Goal: Task Accomplishment & Management: Use online tool/utility

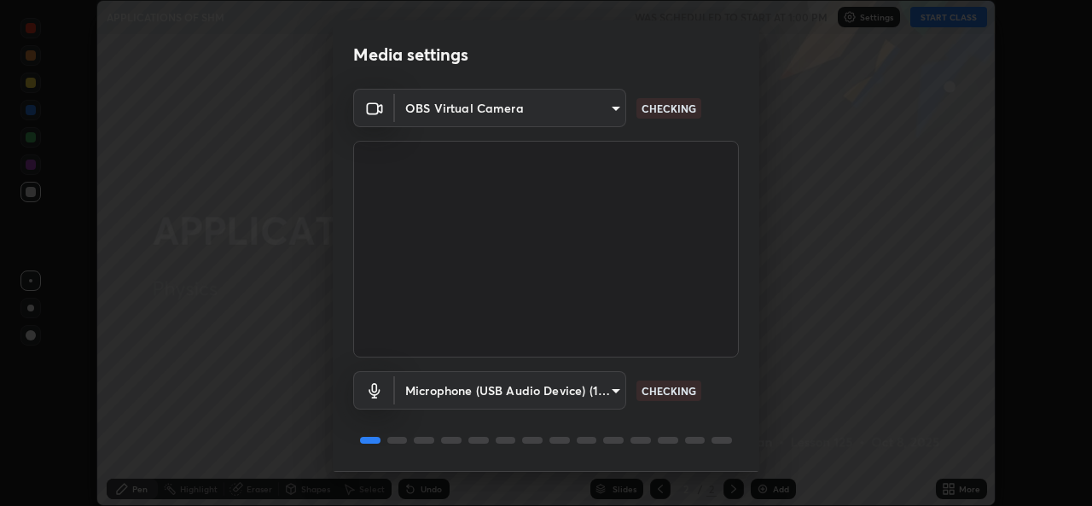
scroll to position [54, 0]
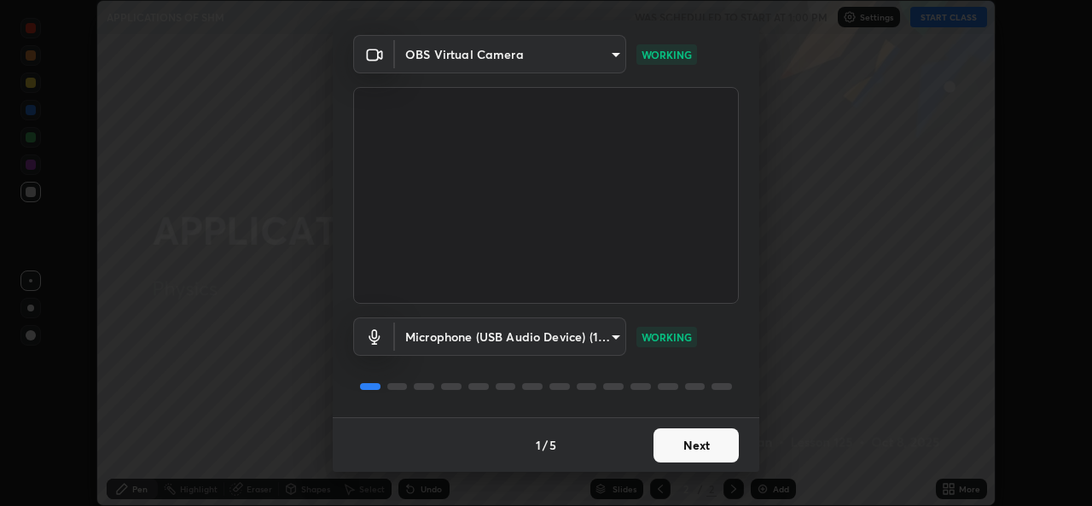
click at [713, 439] on button "Next" at bounding box center [696, 445] width 85 height 34
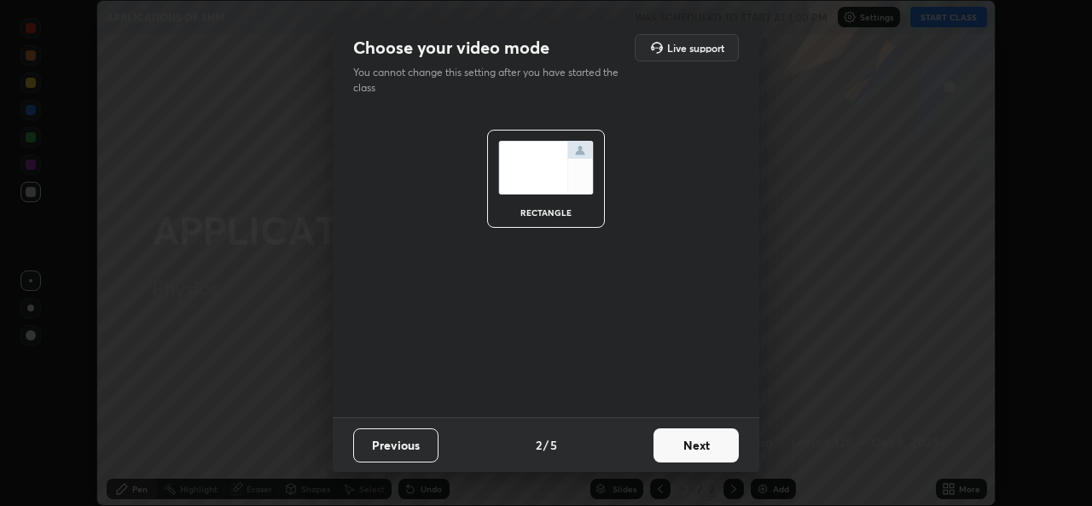
click at [713, 446] on button "Next" at bounding box center [696, 445] width 85 height 34
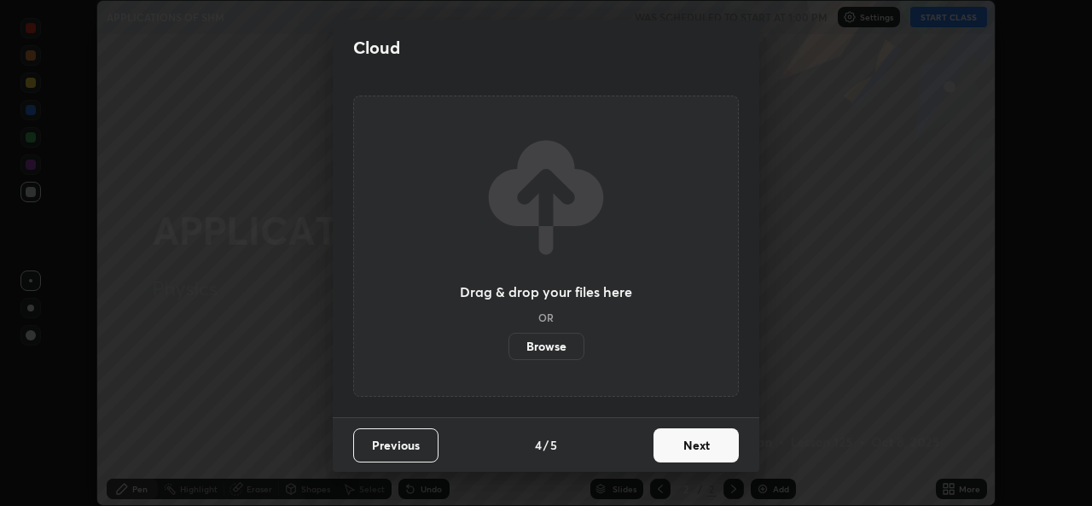
click at [714, 451] on button "Next" at bounding box center [696, 445] width 85 height 34
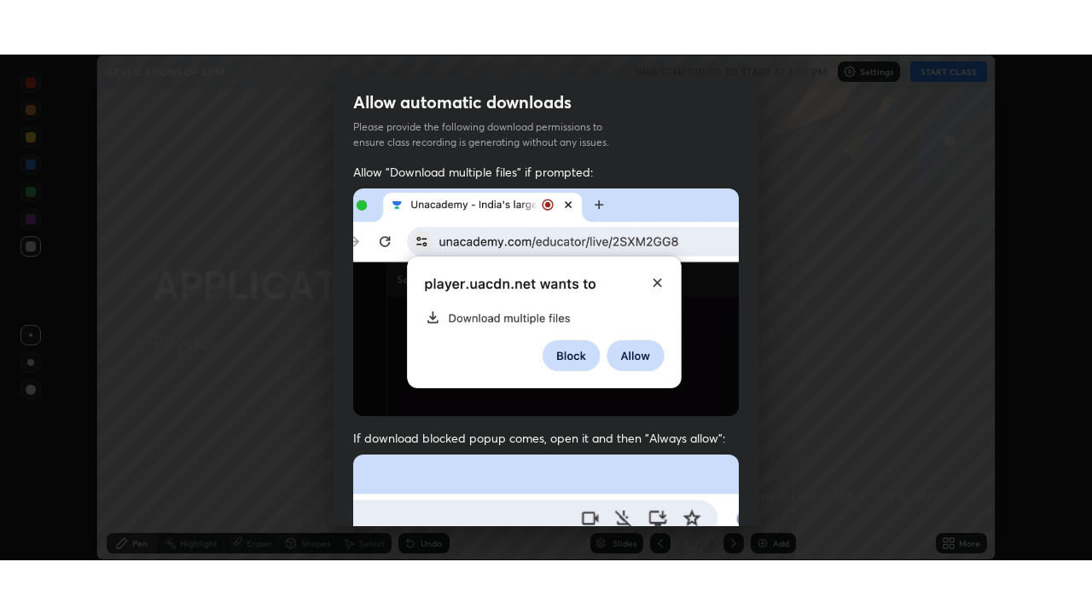
scroll to position [402, 0]
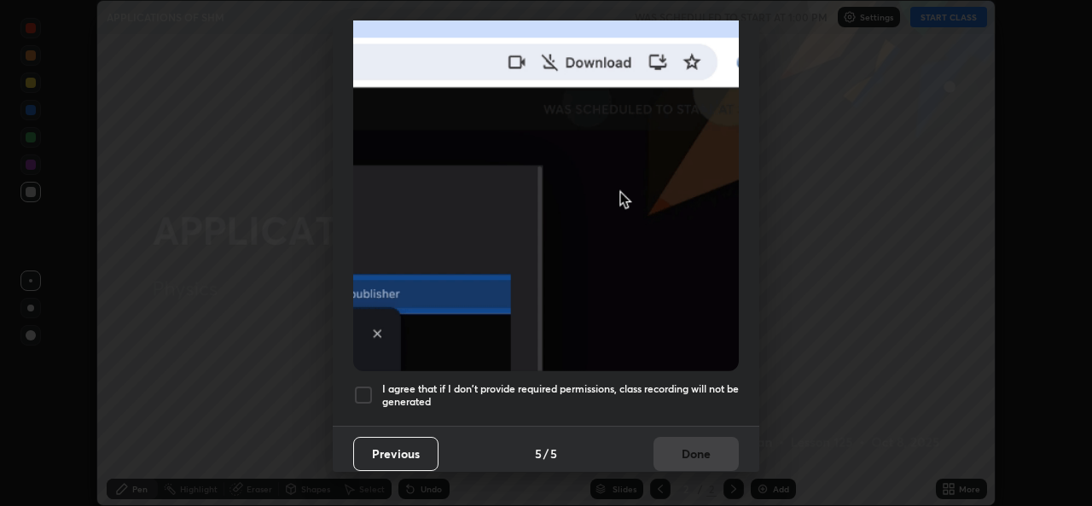
click at [359, 385] on div at bounding box center [363, 395] width 20 height 20
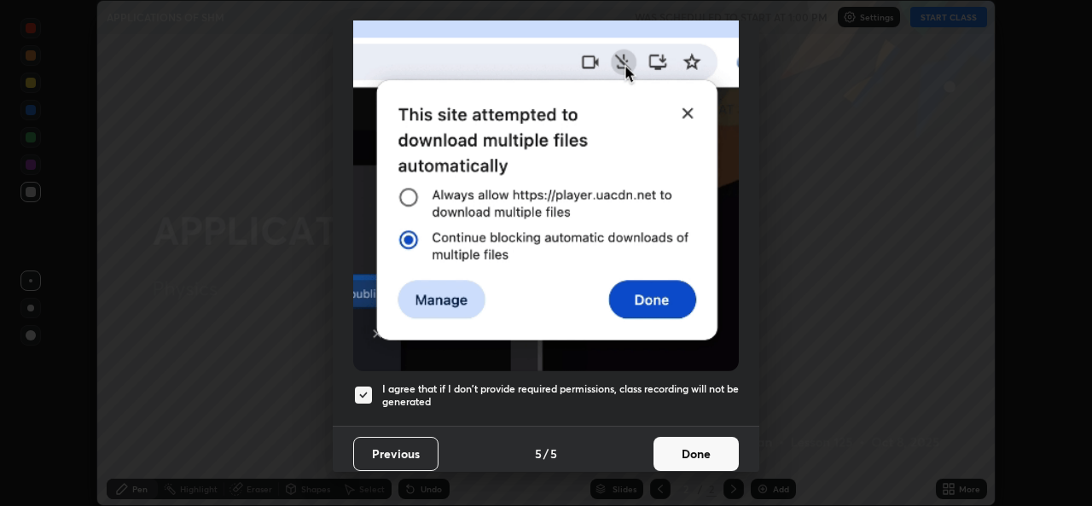
click at [723, 449] on button "Done" at bounding box center [696, 454] width 85 height 34
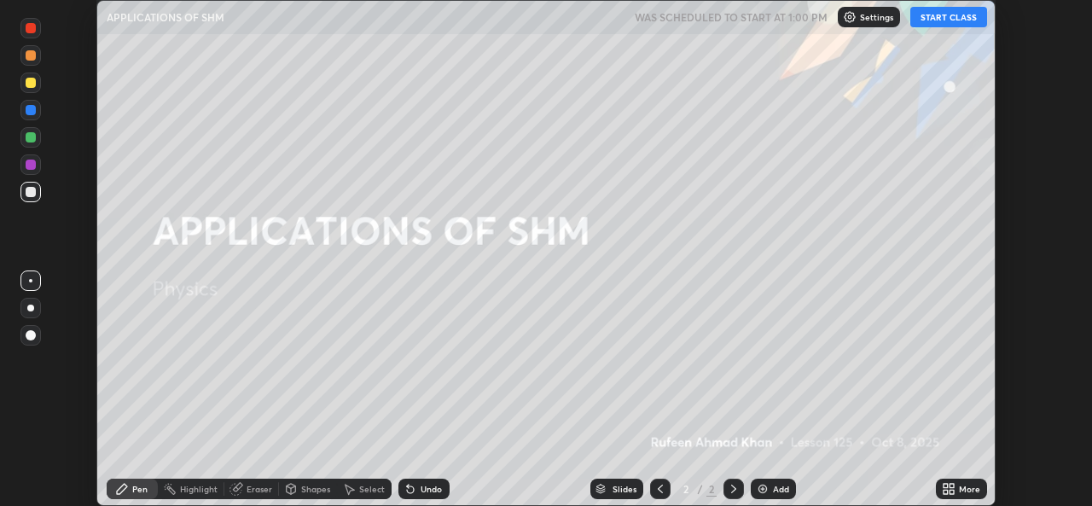
click at [962, 23] on button "START CLASS" at bounding box center [948, 17] width 77 height 20
click at [963, 485] on div "More" at bounding box center [969, 489] width 21 height 9
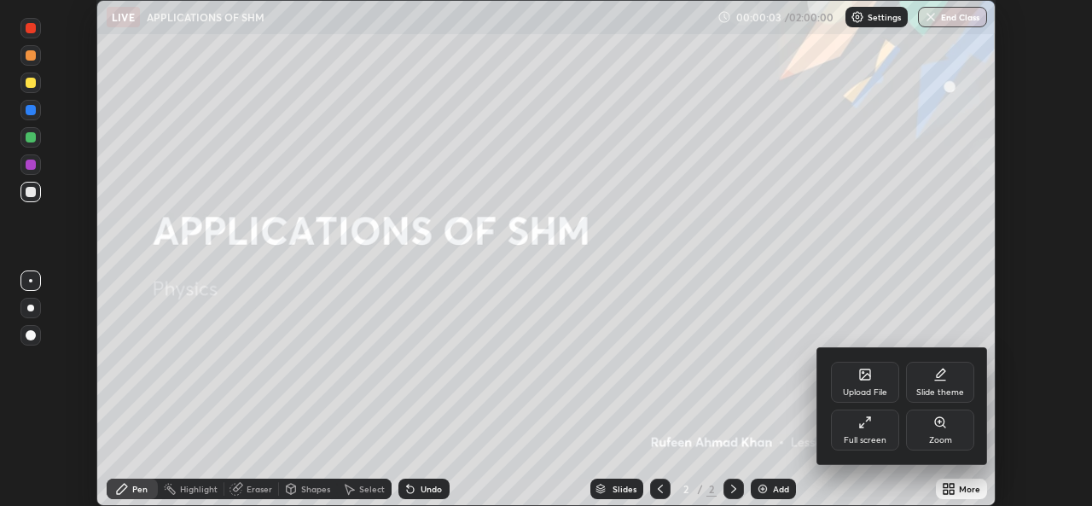
click at [874, 436] on div "Full screen" at bounding box center [865, 440] width 43 height 9
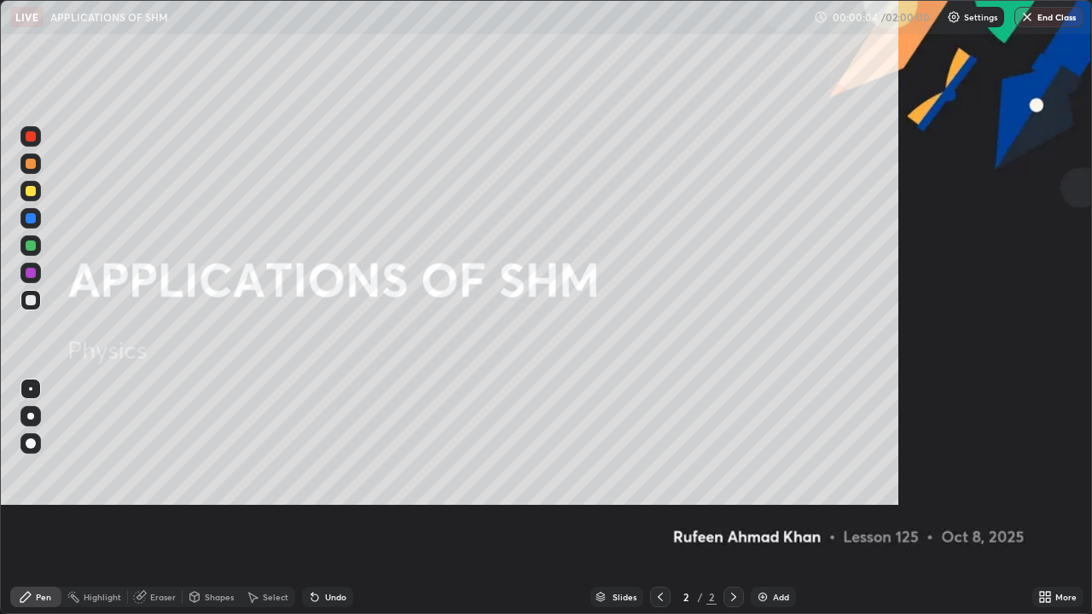
scroll to position [614, 1092]
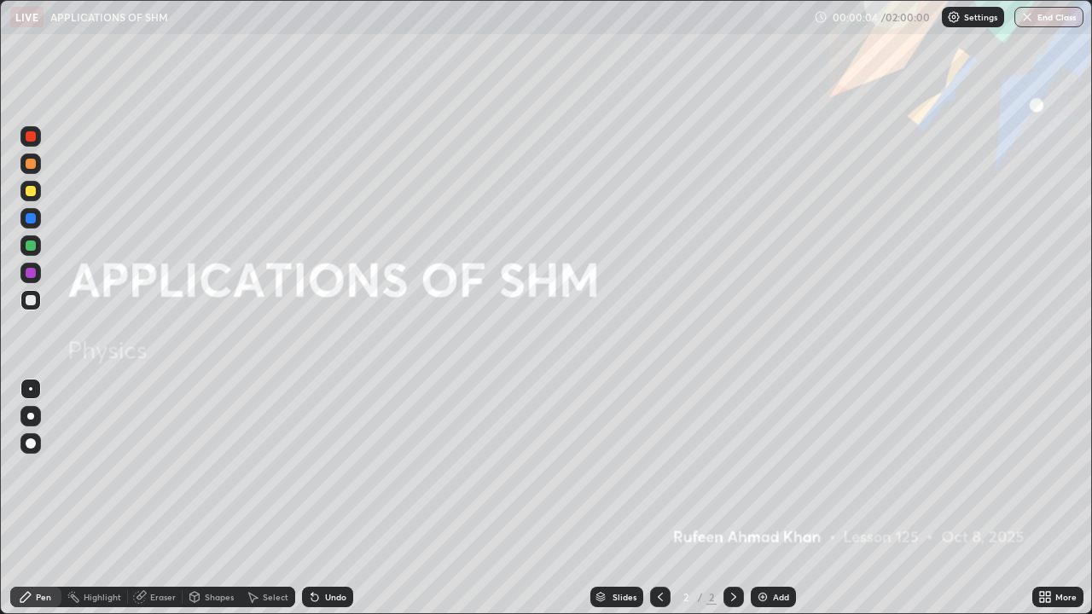
click at [773, 505] on div "Add" at bounding box center [781, 597] width 16 height 9
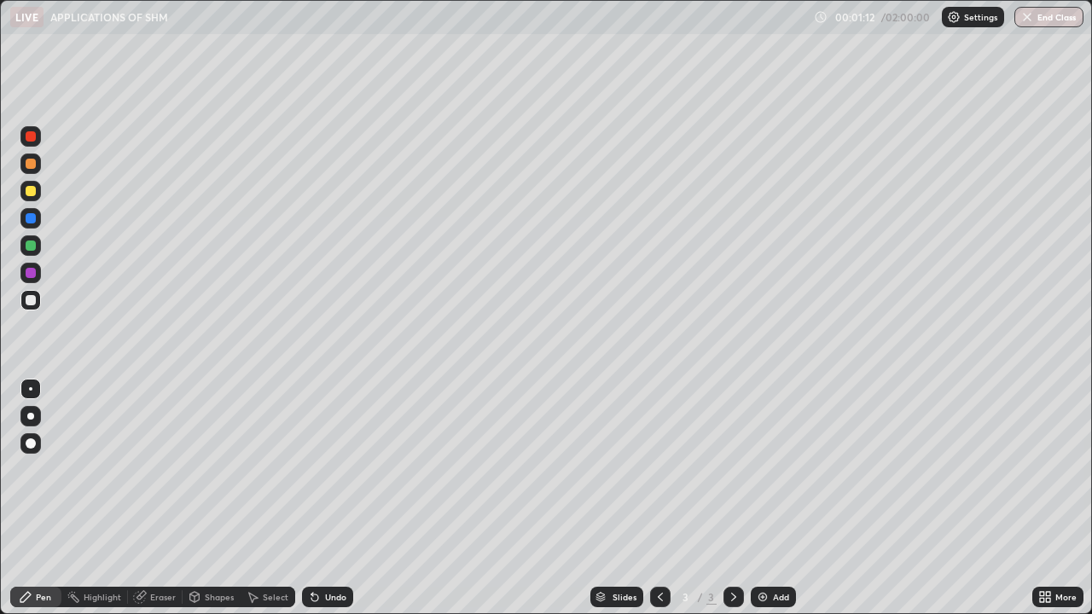
click at [29, 247] on div at bounding box center [31, 246] width 10 height 10
click at [33, 298] on div at bounding box center [31, 300] width 10 height 10
click at [32, 247] on div at bounding box center [31, 246] width 10 height 10
click at [32, 220] on div at bounding box center [31, 218] width 10 height 10
click at [164, 505] on div "Eraser" at bounding box center [163, 597] width 26 height 9
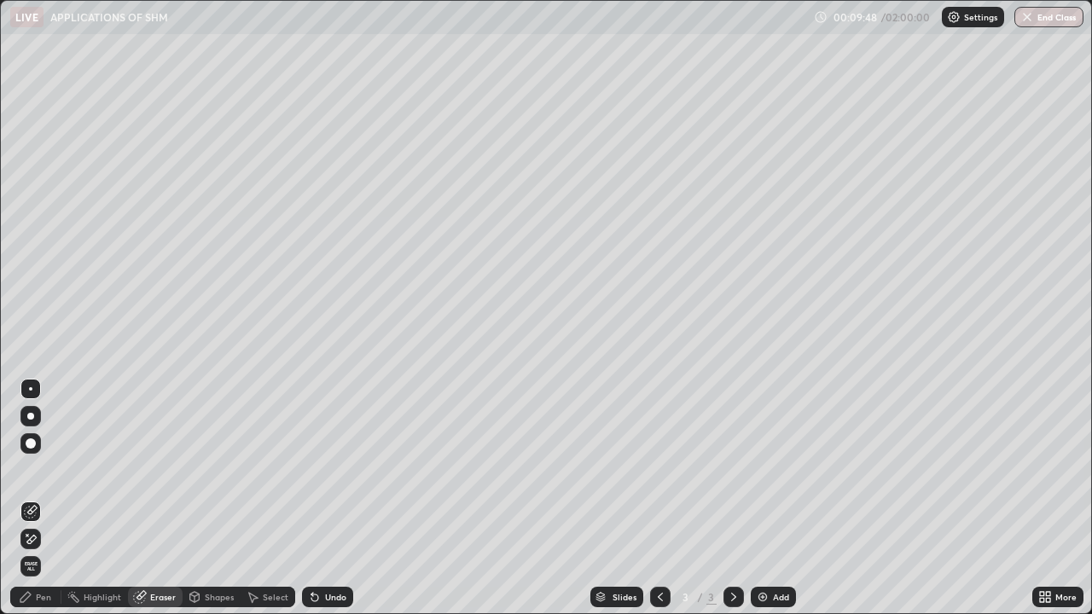
click at [38, 505] on div "Pen" at bounding box center [43, 597] width 15 height 9
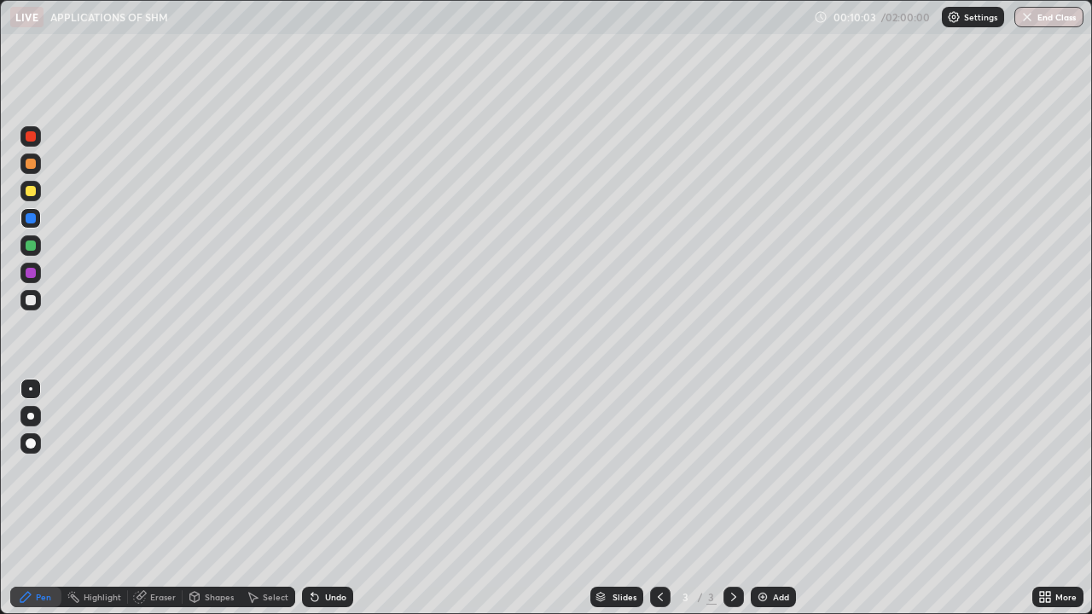
click at [154, 505] on div "Eraser" at bounding box center [163, 597] width 26 height 9
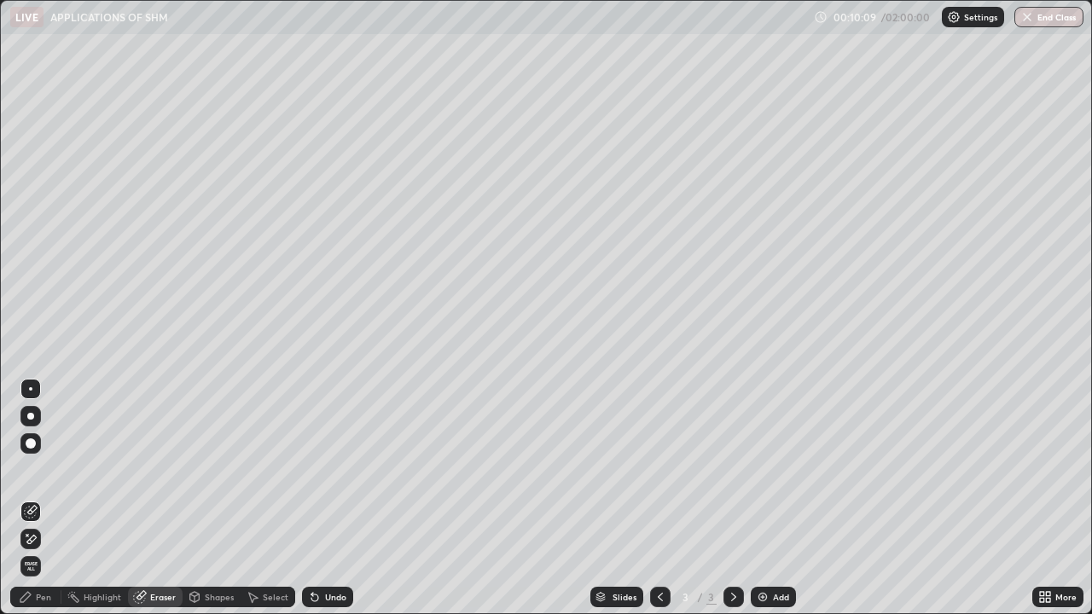
click at [44, 505] on div "Pen" at bounding box center [43, 597] width 15 height 9
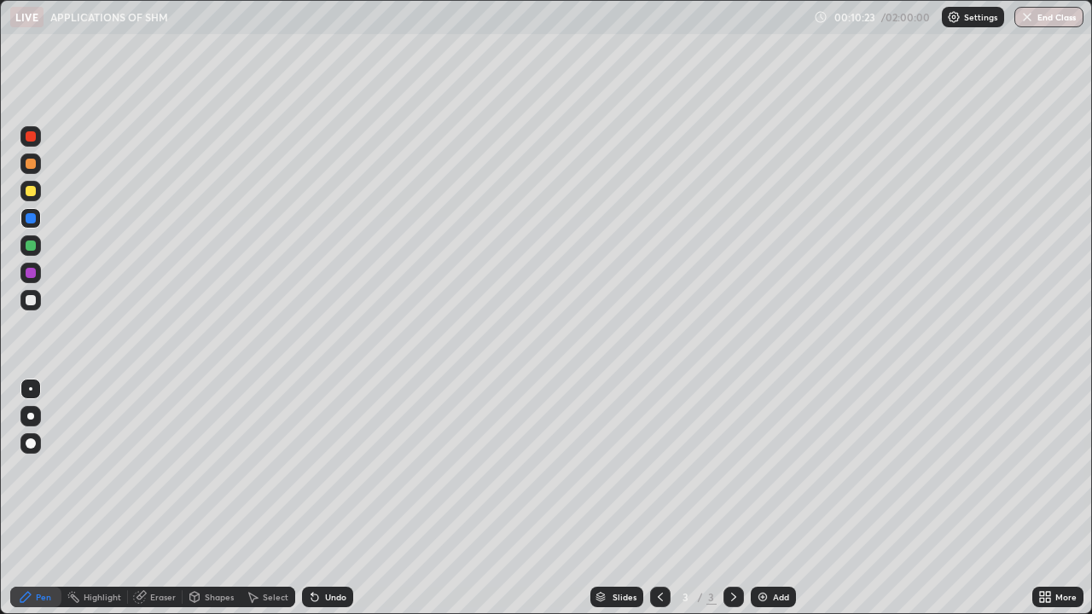
click at [166, 505] on div "Eraser" at bounding box center [163, 597] width 26 height 9
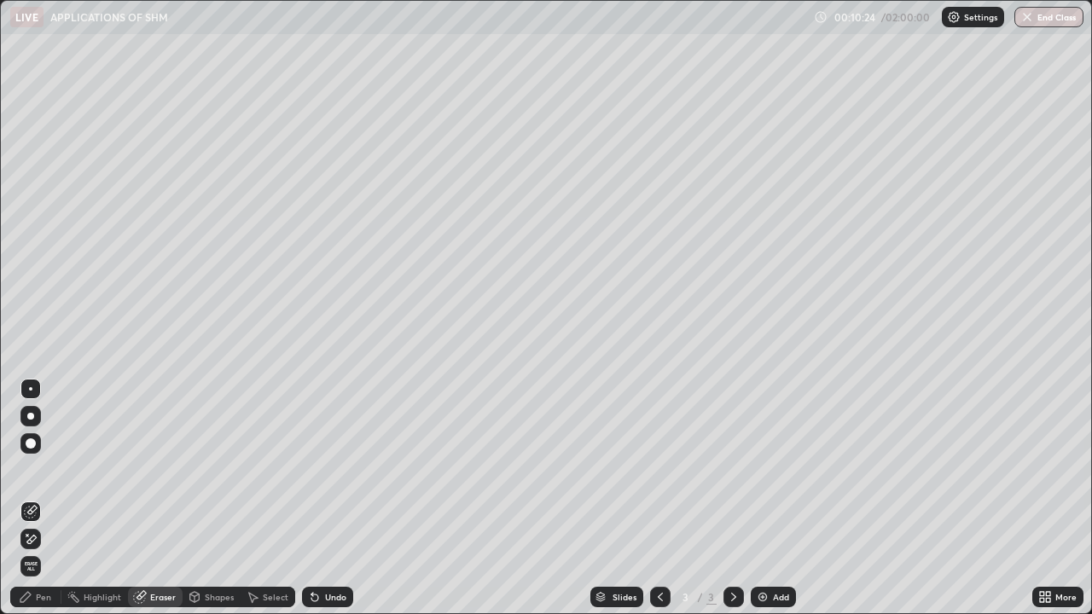
click at [269, 505] on div "Select" at bounding box center [276, 597] width 26 height 9
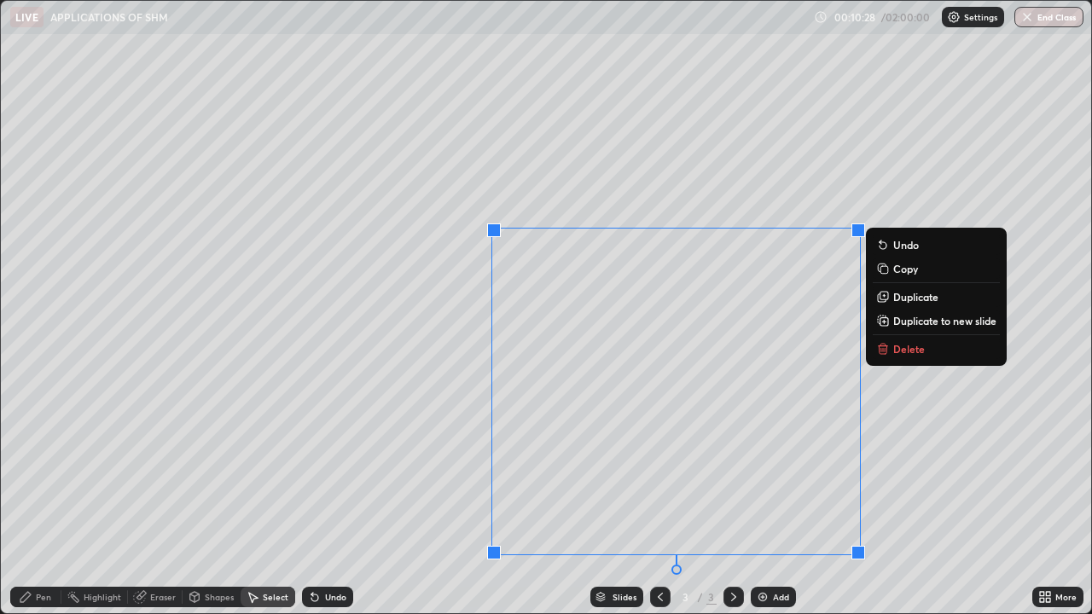
click at [902, 350] on p "Delete" at bounding box center [909, 349] width 32 height 14
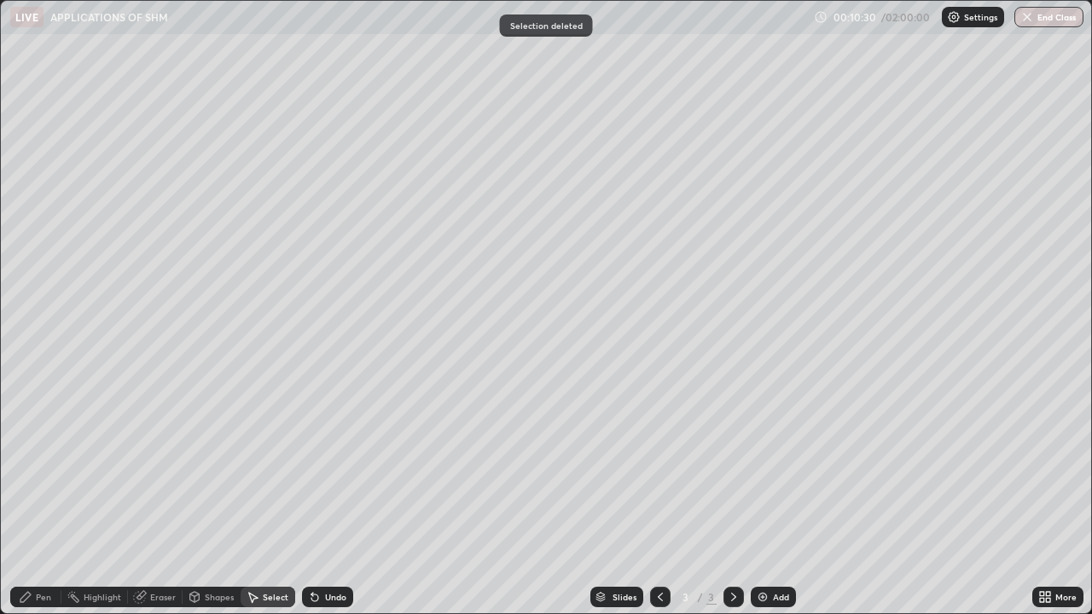
click at [41, 505] on div "Pen" at bounding box center [43, 597] width 15 height 9
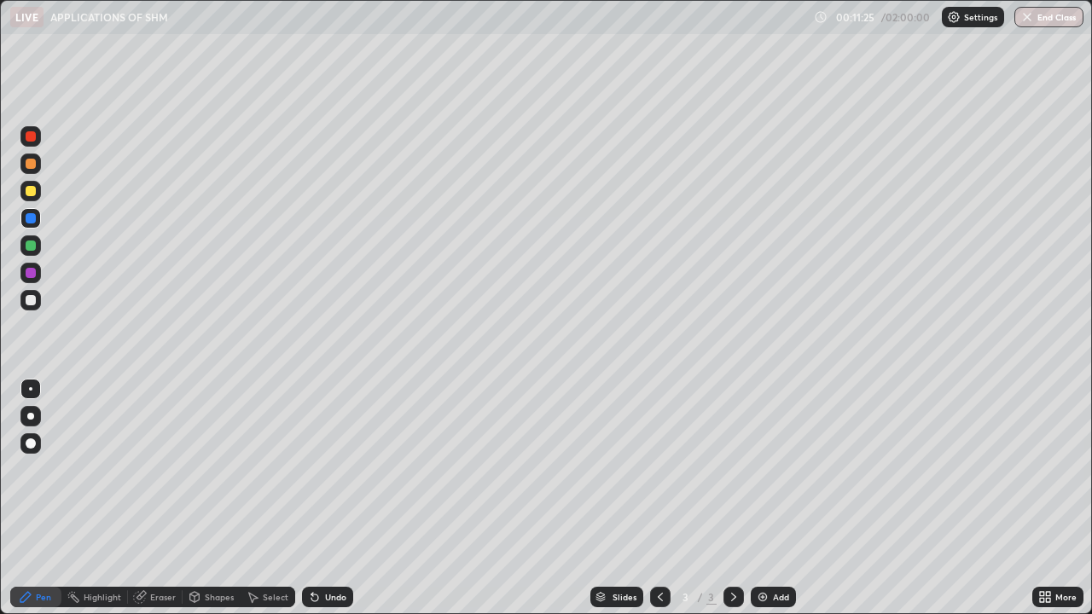
click at [157, 505] on div "Eraser" at bounding box center [163, 597] width 26 height 9
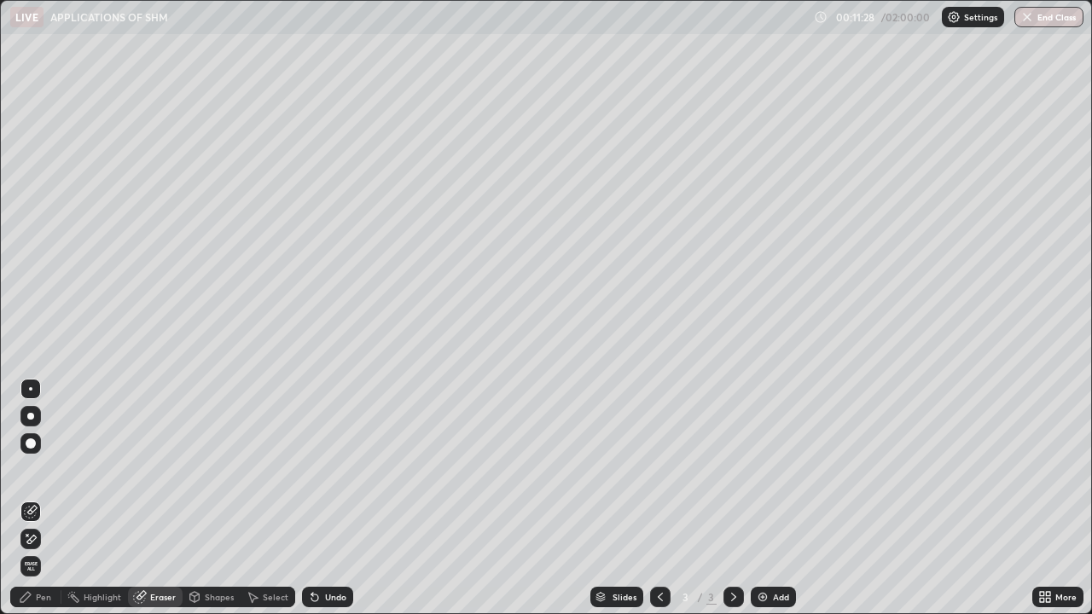
click at [41, 505] on div "Pen" at bounding box center [43, 597] width 15 height 9
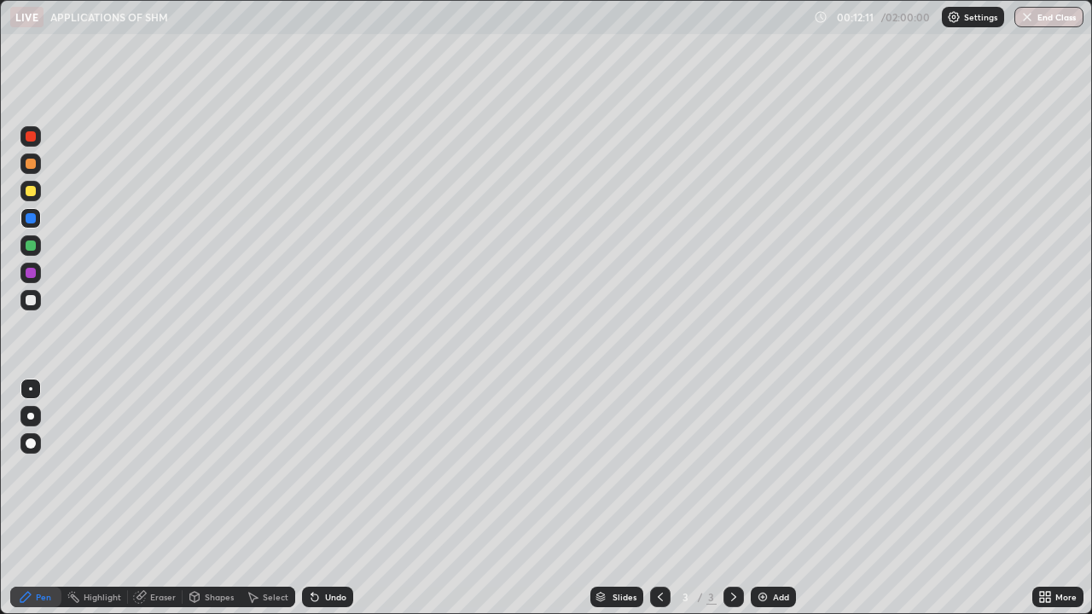
click at [163, 505] on div "Eraser" at bounding box center [163, 597] width 26 height 9
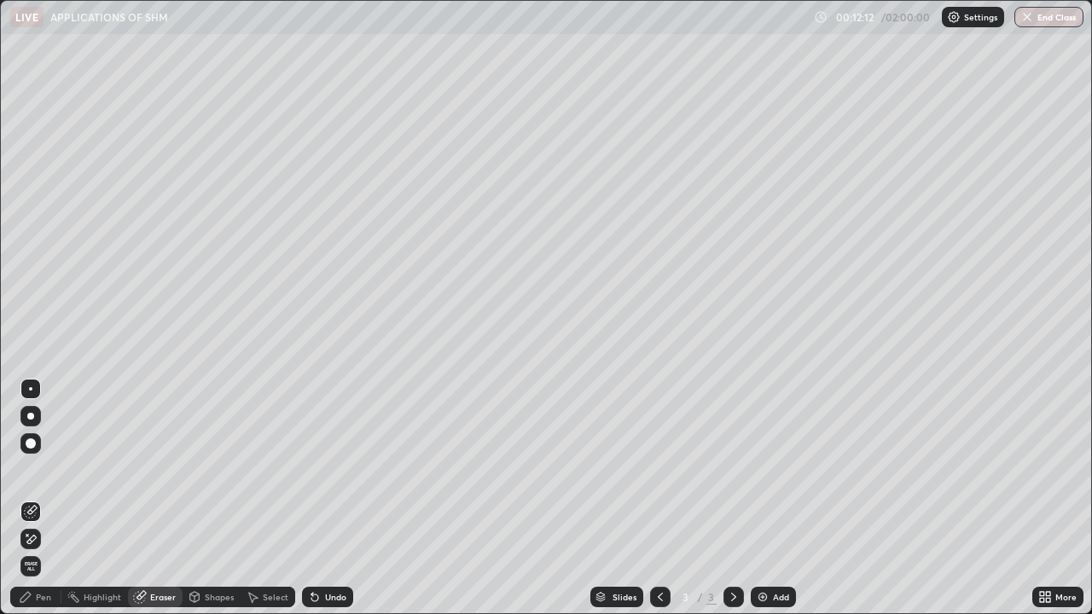
click at [274, 505] on div "Select" at bounding box center [276, 597] width 26 height 9
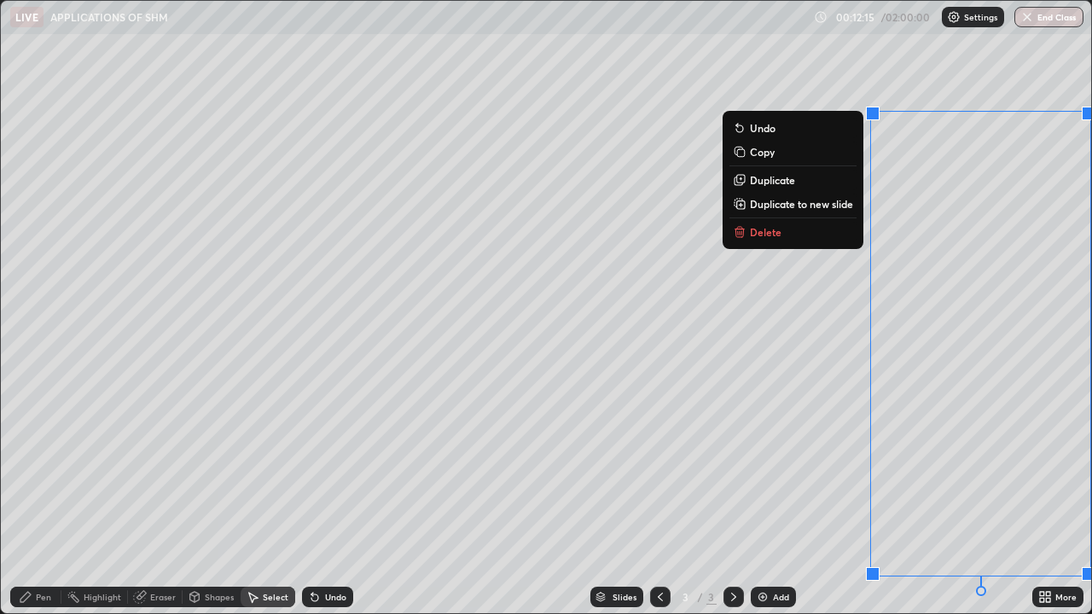
click at [822, 230] on button "Delete" at bounding box center [793, 232] width 127 height 20
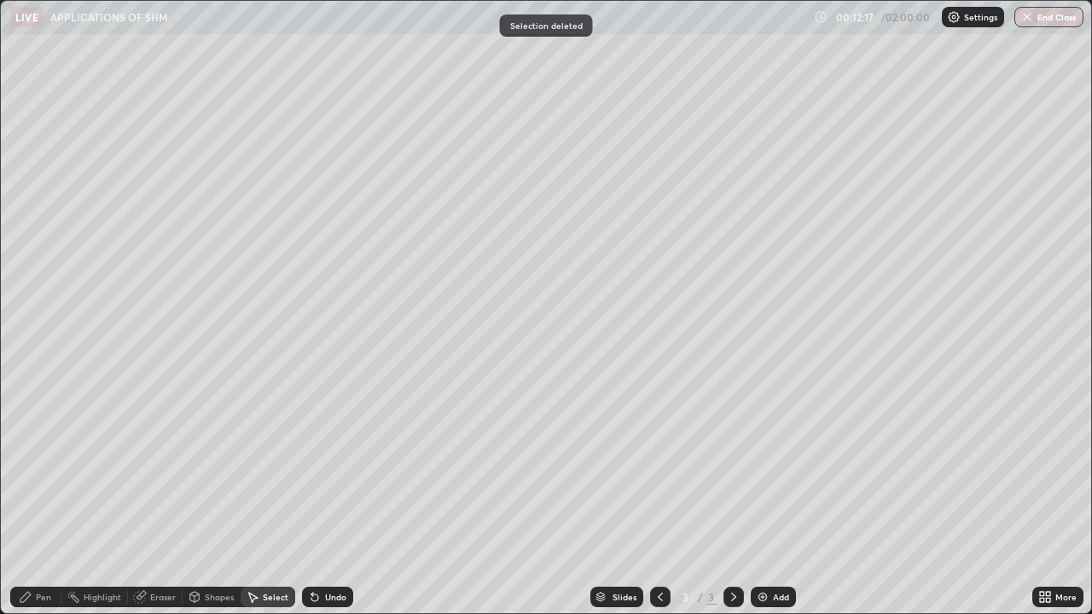
click at [40, 505] on div "Pen" at bounding box center [43, 597] width 15 height 9
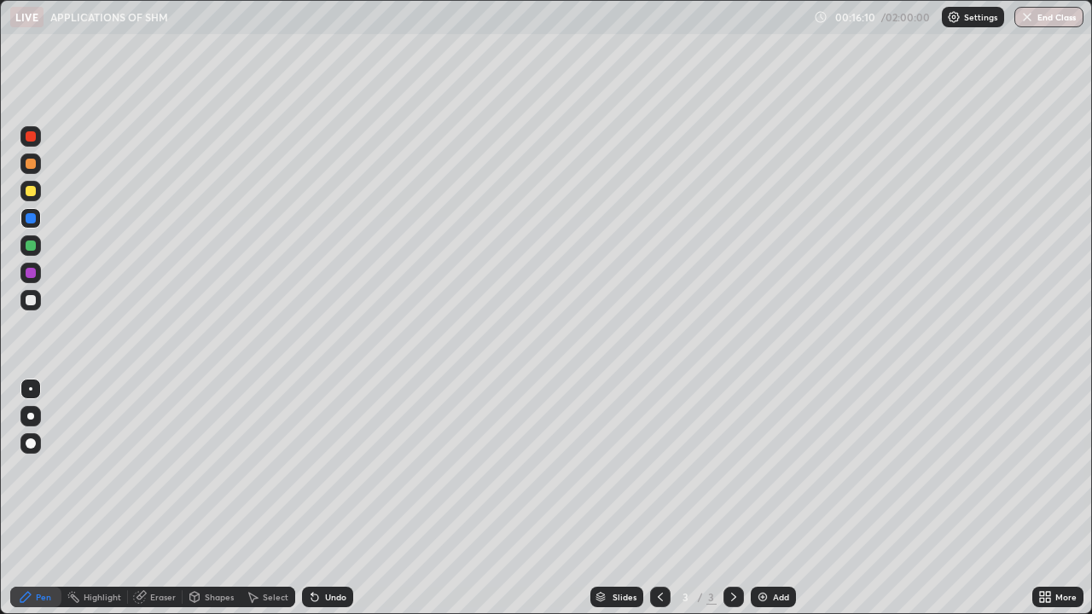
click at [776, 505] on div "Add" at bounding box center [781, 597] width 16 height 9
click at [224, 505] on div "Shapes" at bounding box center [219, 597] width 29 height 9
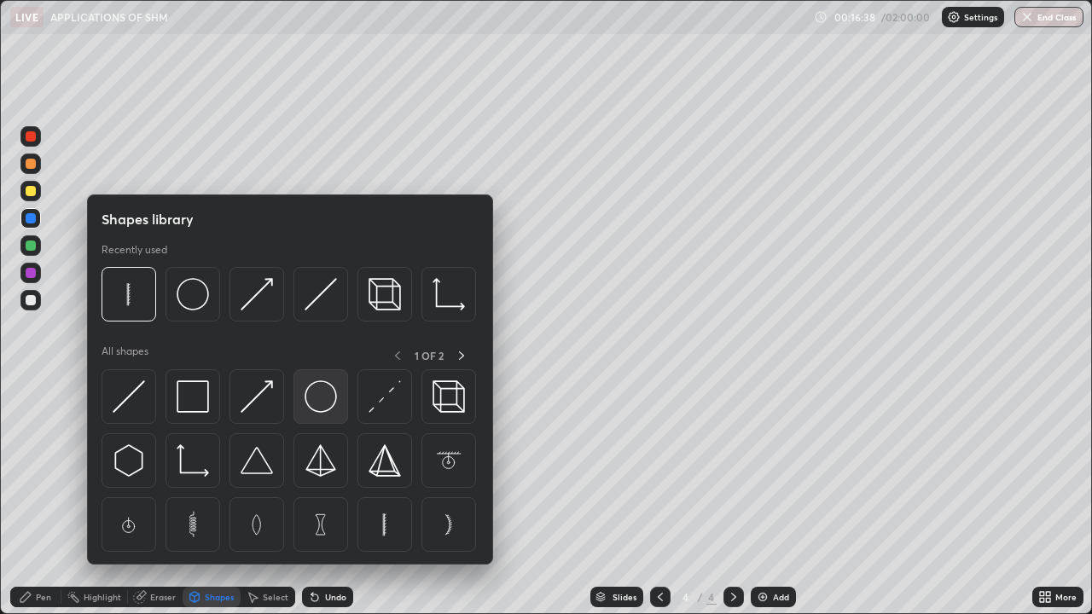
click at [317, 403] on img at bounding box center [321, 397] width 32 height 32
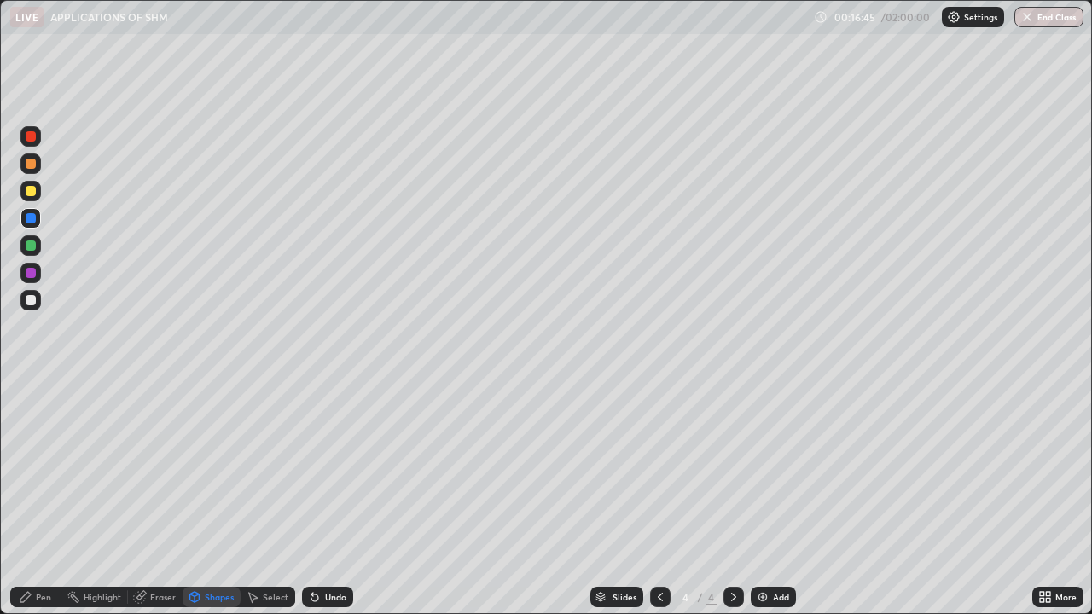
click at [229, 505] on div "Shapes" at bounding box center [219, 597] width 29 height 9
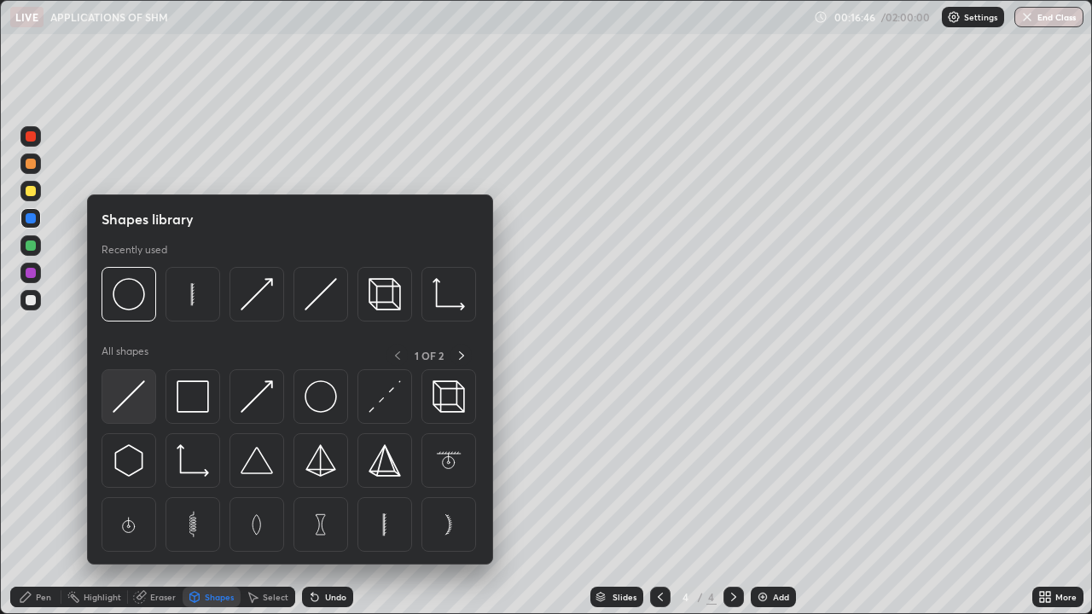
click at [131, 395] on img at bounding box center [129, 397] width 32 height 32
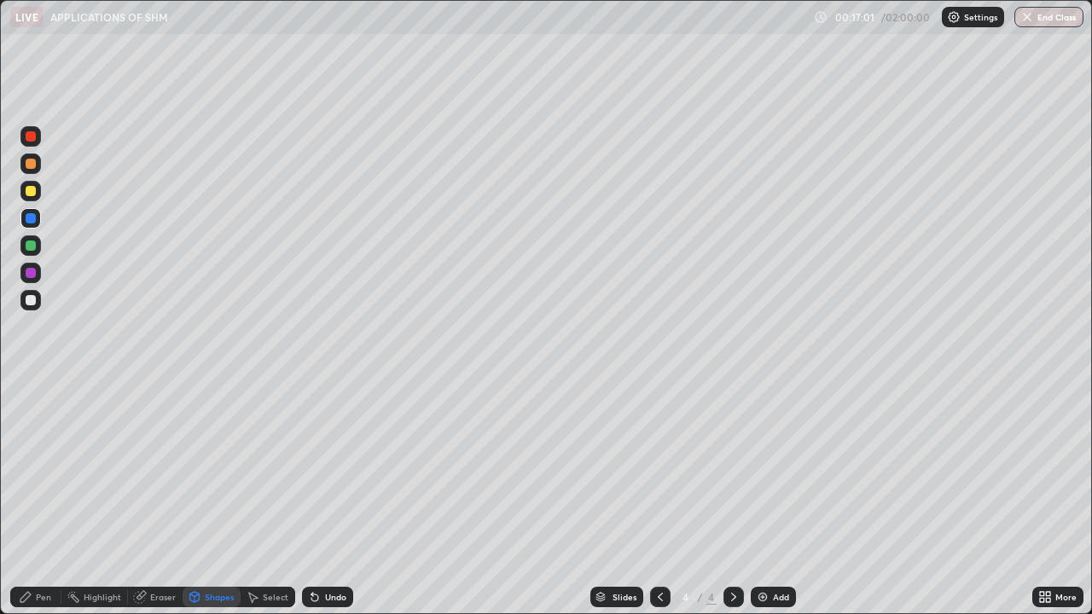
click at [44, 505] on div "Pen" at bounding box center [43, 597] width 15 height 9
click at [30, 247] on div at bounding box center [31, 246] width 10 height 10
click at [777, 505] on div "Add" at bounding box center [781, 597] width 16 height 9
click at [148, 505] on div "Eraser" at bounding box center [155, 597] width 55 height 20
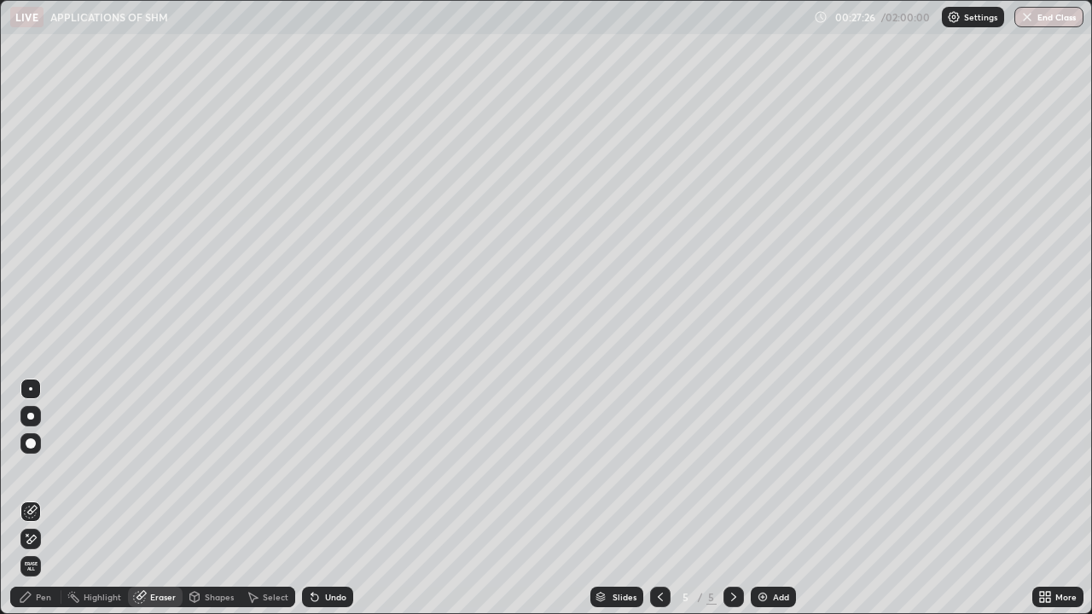
click at [43, 505] on div "Pen" at bounding box center [35, 597] width 51 height 20
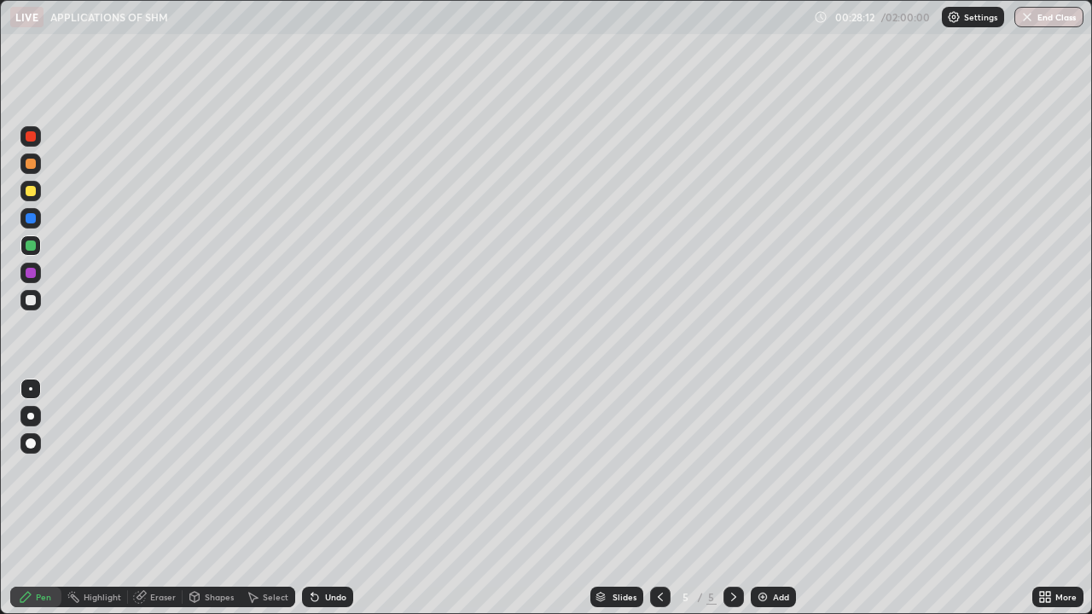
click at [213, 505] on div "Shapes" at bounding box center [219, 597] width 29 height 9
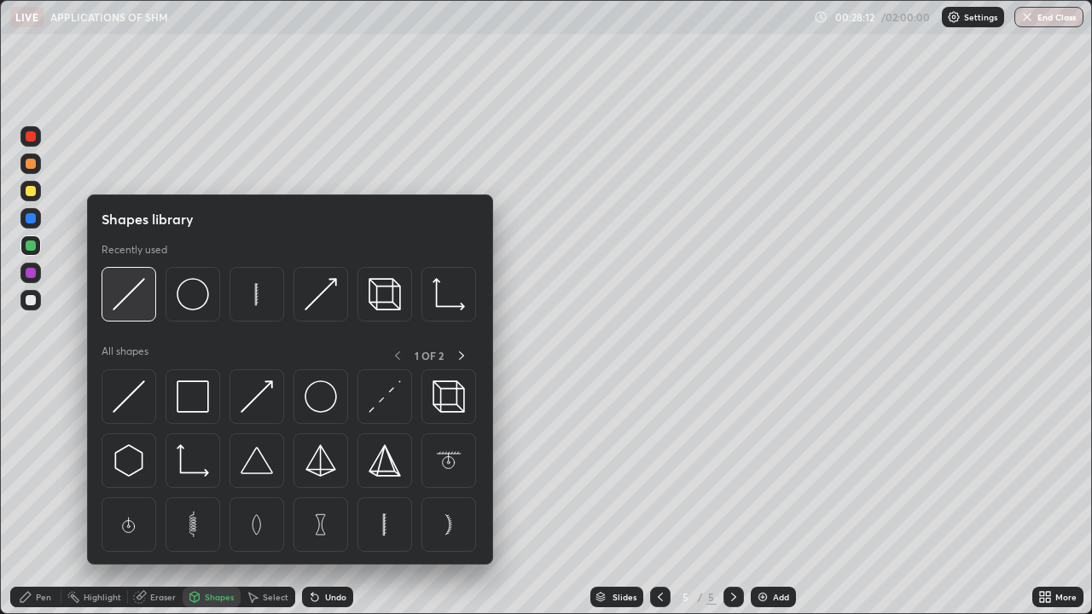
click at [141, 296] on img at bounding box center [129, 294] width 32 height 32
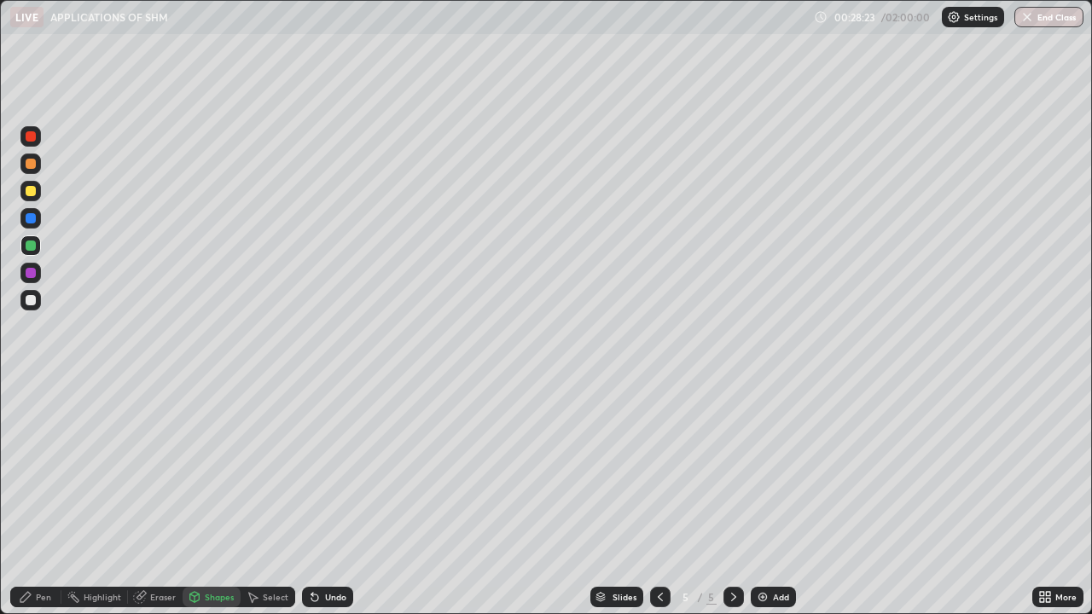
click at [214, 505] on div "Shapes" at bounding box center [219, 597] width 29 height 9
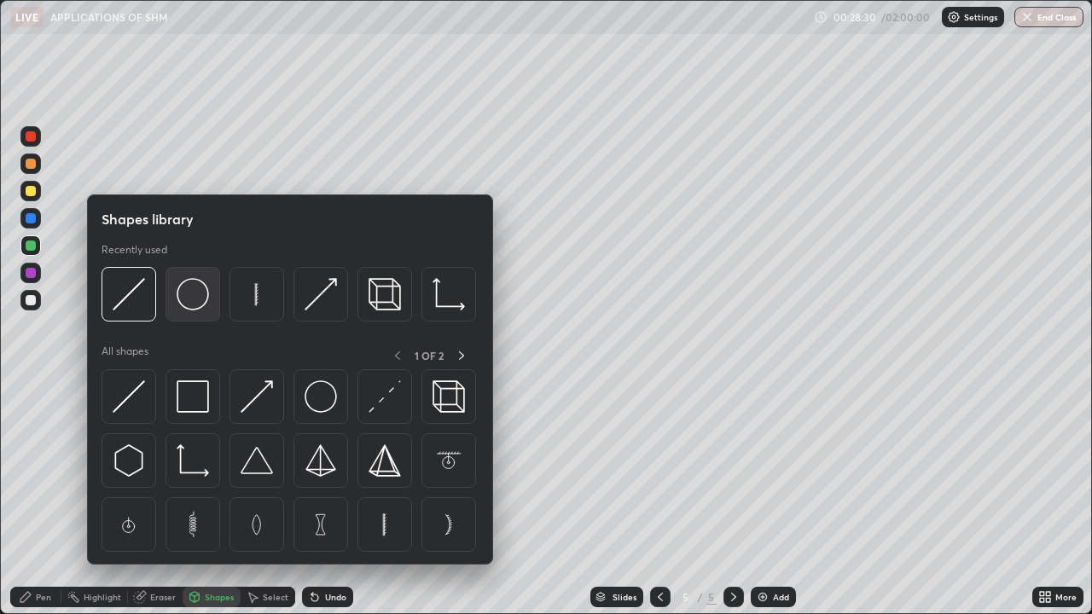
click at [194, 312] on div at bounding box center [193, 294] width 55 height 55
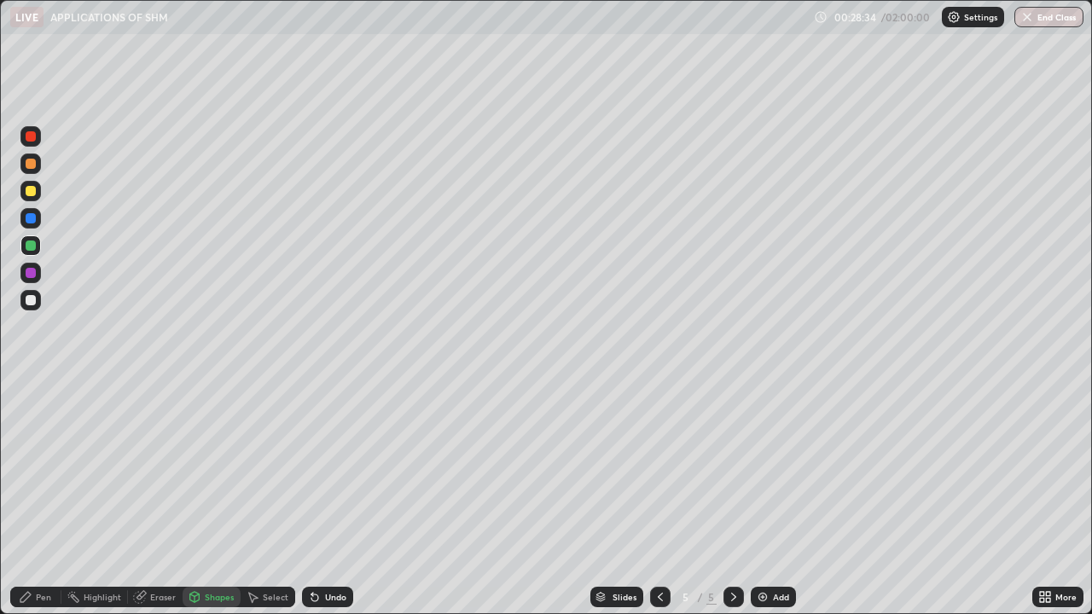
click at [328, 505] on div "Undo" at bounding box center [335, 597] width 21 height 9
click at [47, 505] on div "Pen" at bounding box center [43, 597] width 15 height 9
click at [217, 505] on div "Shapes" at bounding box center [219, 597] width 29 height 9
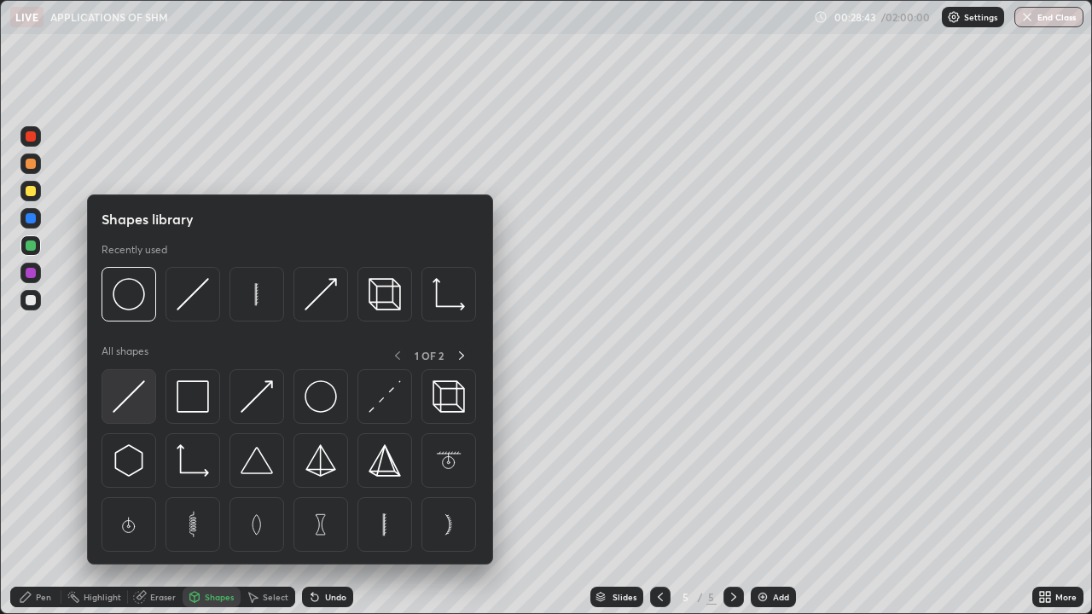
click at [135, 402] on img at bounding box center [129, 397] width 32 height 32
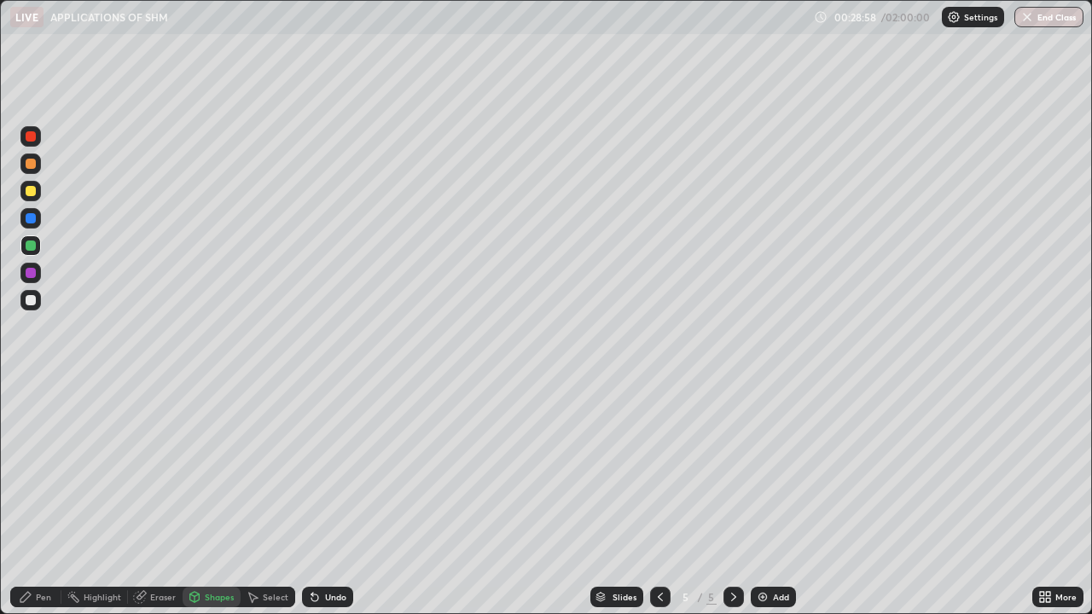
click at [37, 505] on div "Pen" at bounding box center [43, 597] width 15 height 9
click at [30, 191] on div at bounding box center [31, 191] width 10 height 10
click at [29, 305] on div at bounding box center [31, 300] width 10 height 10
click at [26, 190] on div at bounding box center [31, 191] width 10 height 10
click at [165, 505] on div "Eraser" at bounding box center [163, 597] width 26 height 9
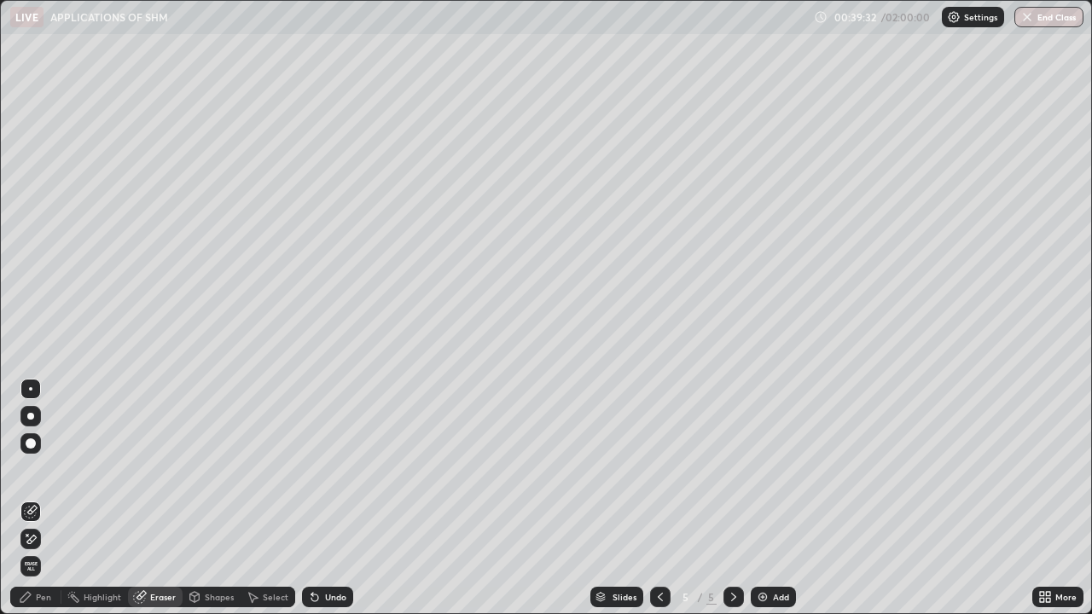
click at [272, 505] on div "Select" at bounding box center [276, 597] width 26 height 9
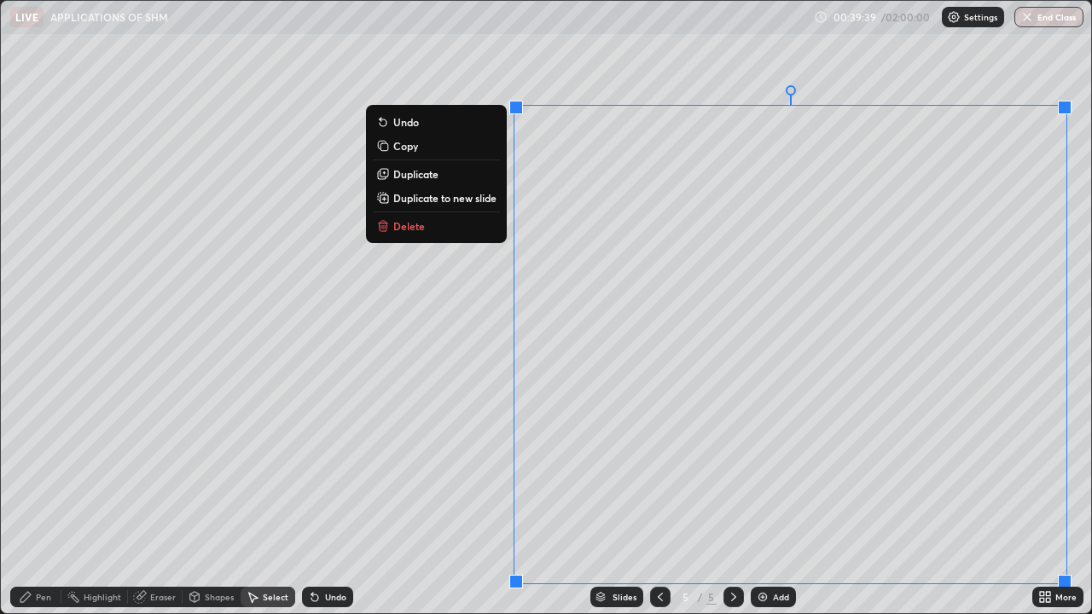
click at [483, 227] on button "Delete" at bounding box center [436, 226] width 127 height 20
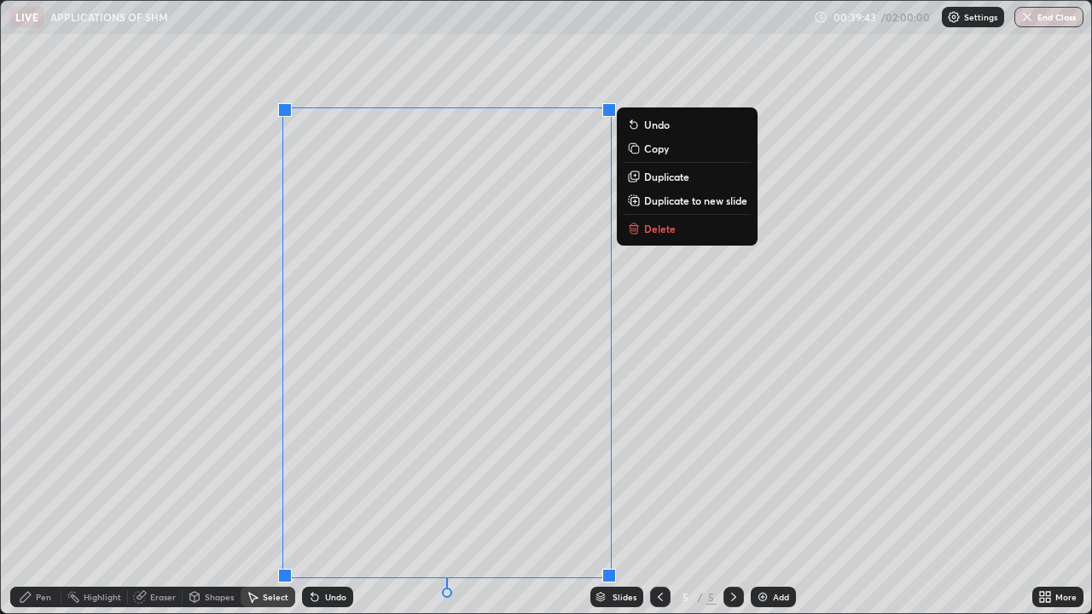
click at [686, 238] on button "Delete" at bounding box center [687, 228] width 127 height 20
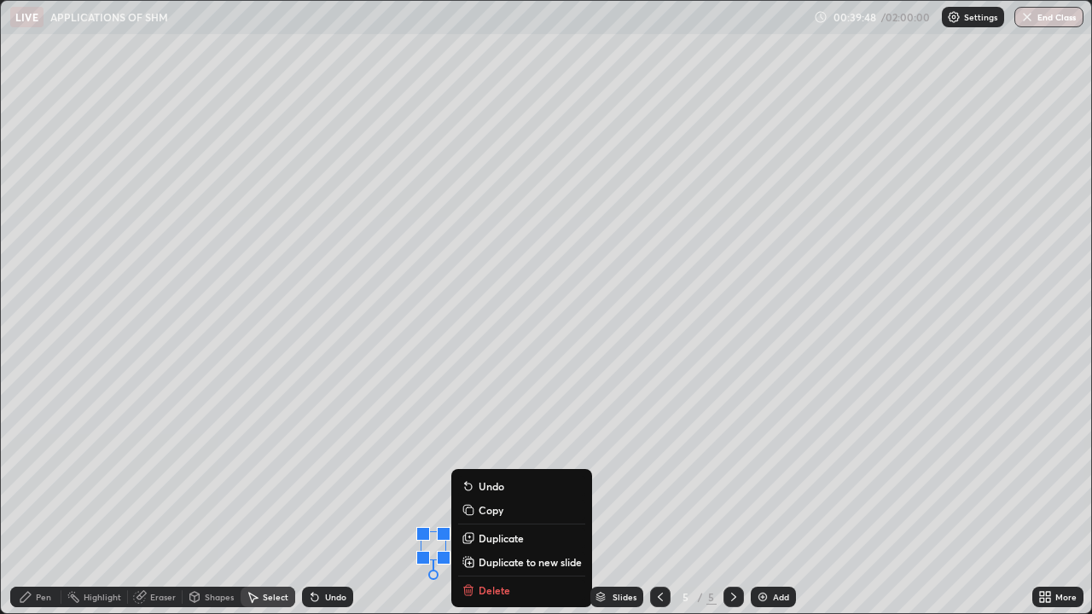
click at [519, 505] on div "Slides 5 / 5 Add" at bounding box center [692, 597] width 679 height 34
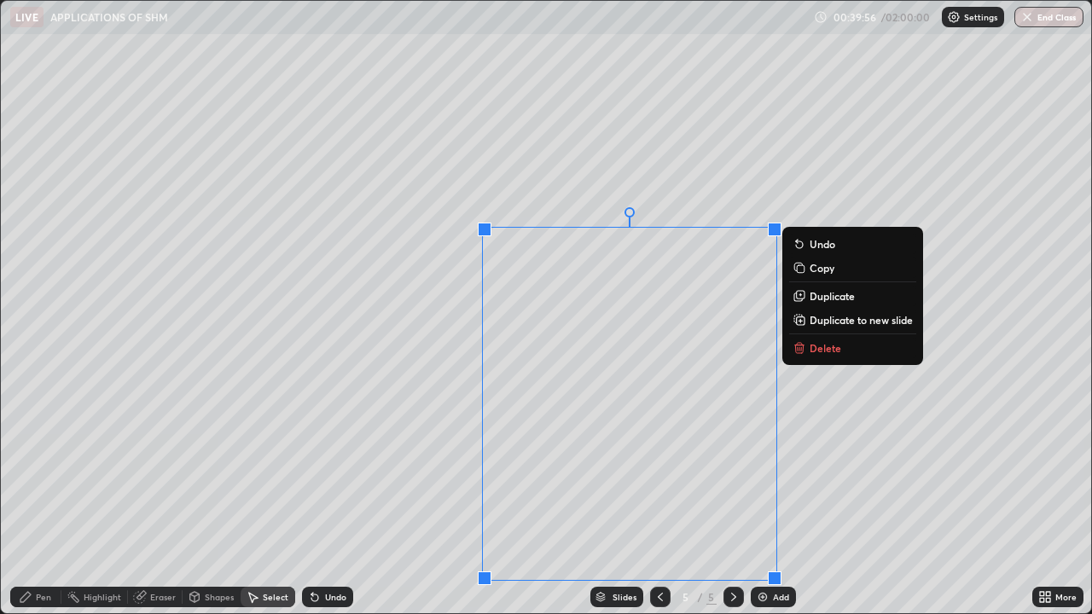
click at [822, 347] on p "Delete" at bounding box center [826, 348] width 32 height 14
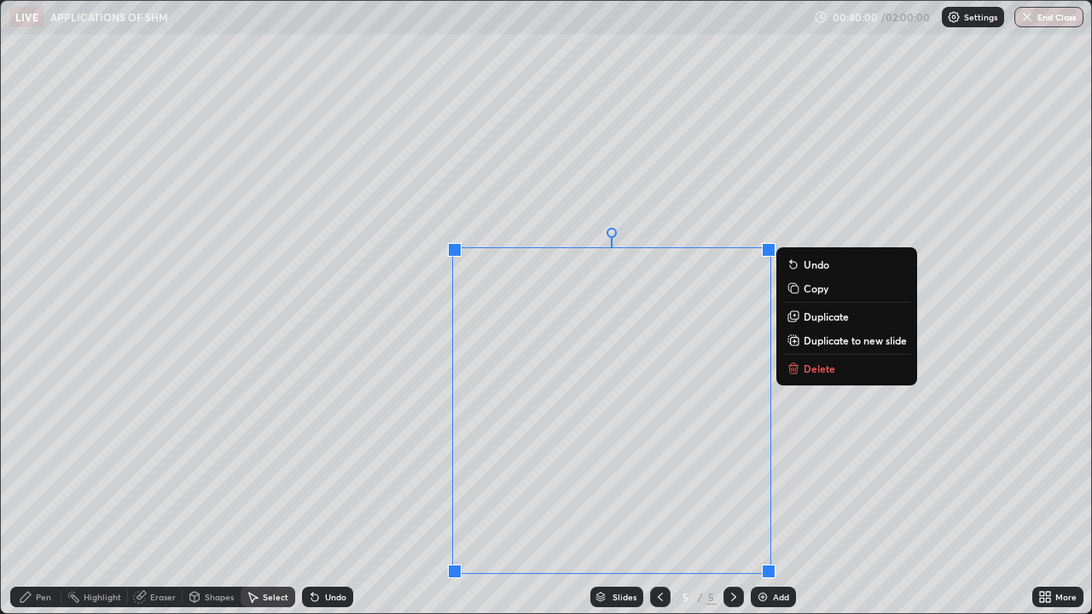
click at [810, 364] on p "Delete" at bounding box center [820, 369] width 32 height 14
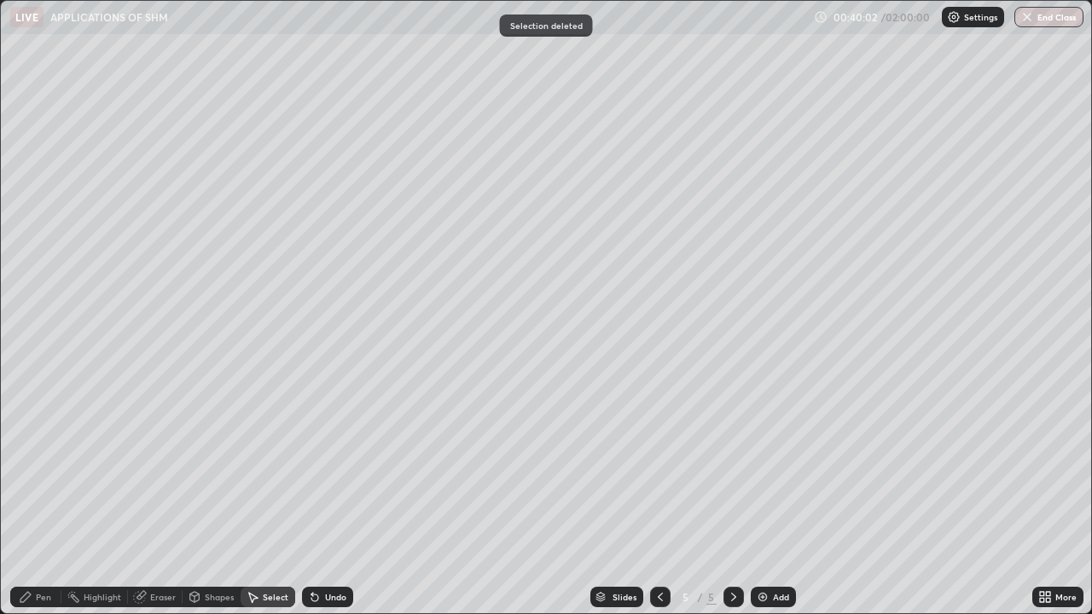
click at [41, 505] on div "Pen" at bounding box center [43, 597] width 15 height 9
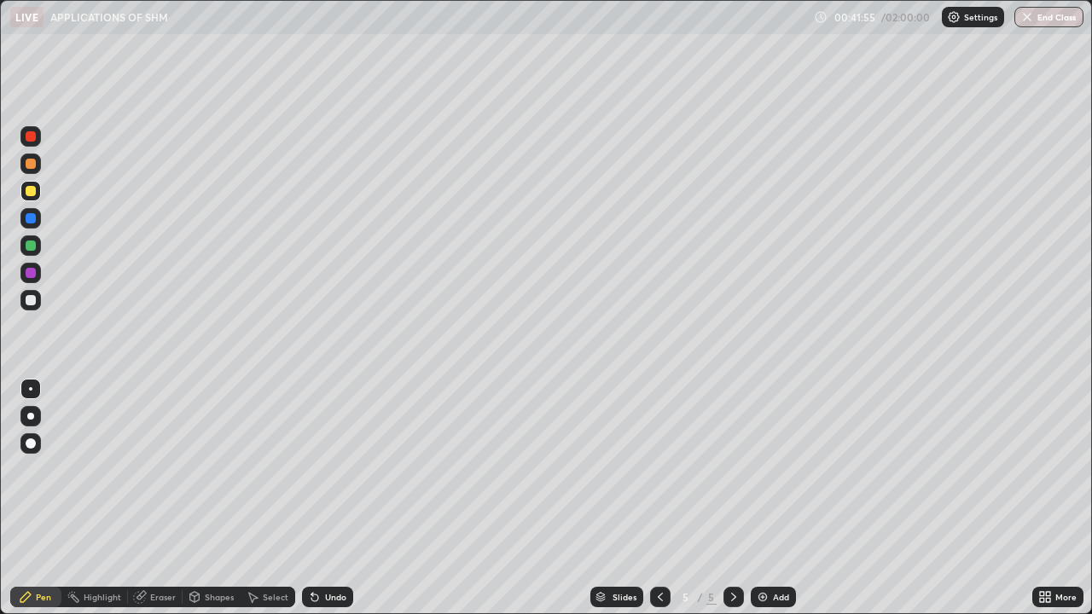
click at [773, 505] on div "Add" at bounding box center [781, 597] width 16 height 9
click at [219, 505] on div "Shapes" at bounding box center [212, 597] width 58 height 20
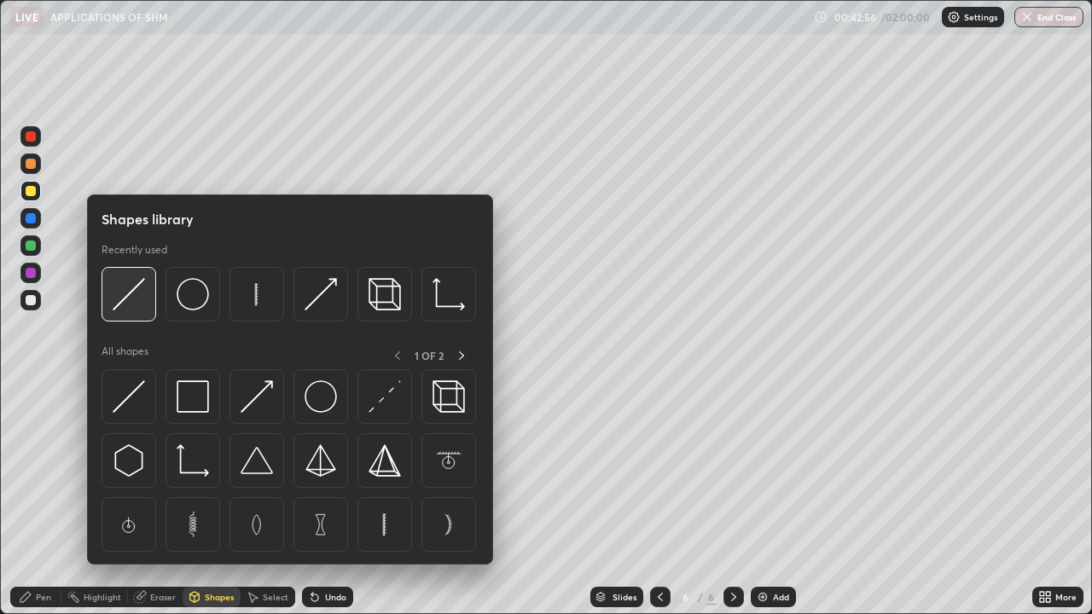
click at [140, 299] on img at bounding box center [129, 294] width 32 height 32
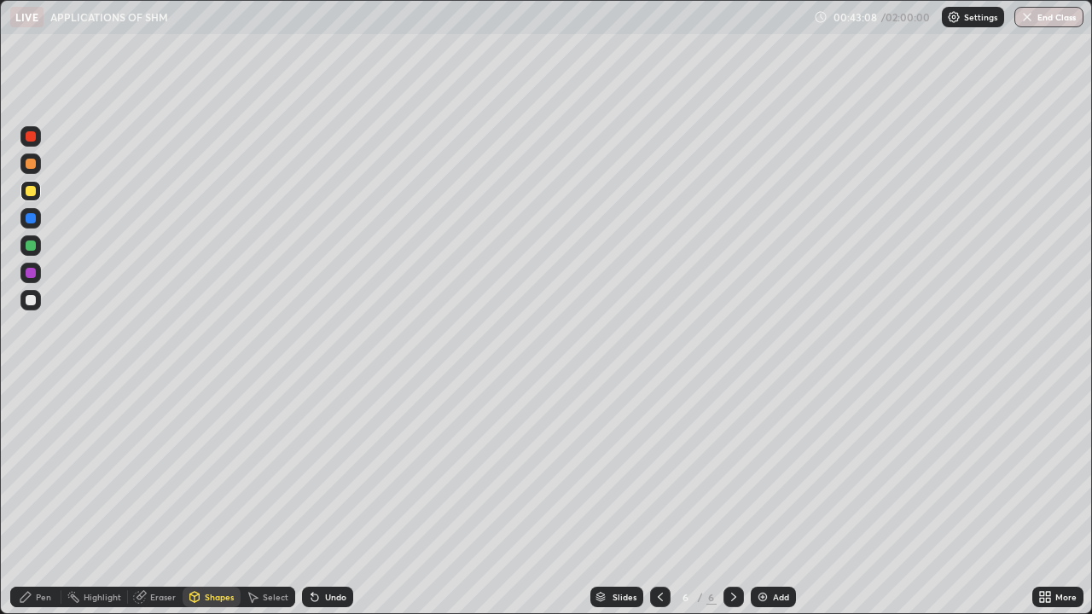
click at [49, 505] on div "Pen" at bounding box center [43, 597] width 15 height 9
click at [26, 296] on div at bounding box center [31, 300] width 10 height 10
click at [32, 303] on div at bounding box center [31, 300] width 10 height 10
click at [910, 505] on div "Slides 6 / 6 Add" at bounding box center [692, 597] width 679 height 34
click at [765, 505] on img at bounding box center [763, 597] width 14 height 14
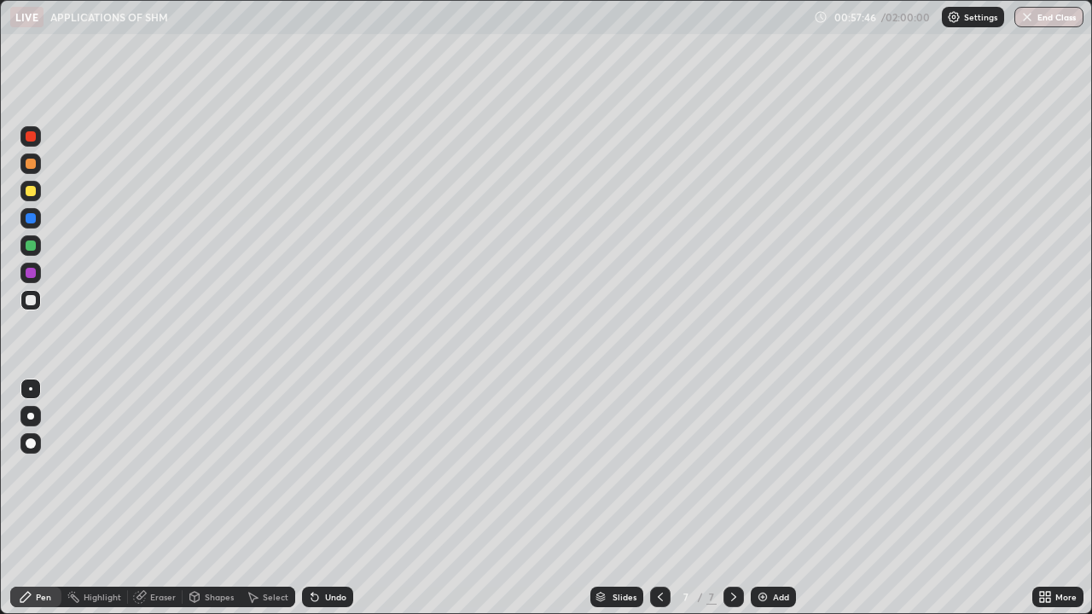
click at [37, 245] on div at bounding box center [30, 246] width 20 height 20
click at [34, 300] on div at bounding box center [31, 300] width 10 height 10
click at [778, 505] on div "Add" at bounding box center [781, 597] width 16 height 9
click at [29, 248] on div at bounding box center [31, 246] width 10 height 10
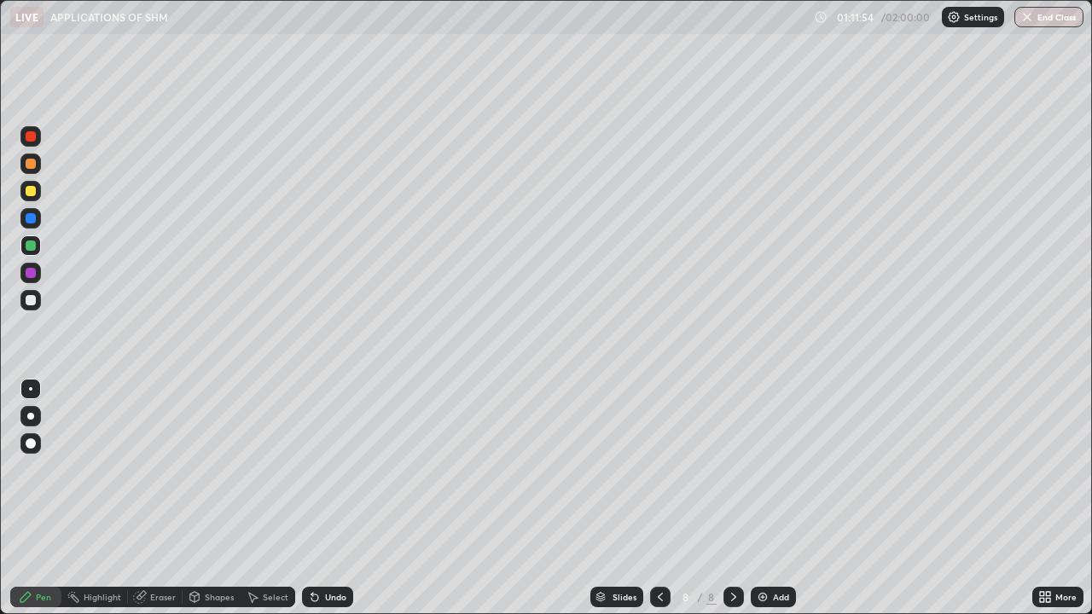
click at [259, 582] on div "Select" at bounding box center [268, 597] width 55 height 34
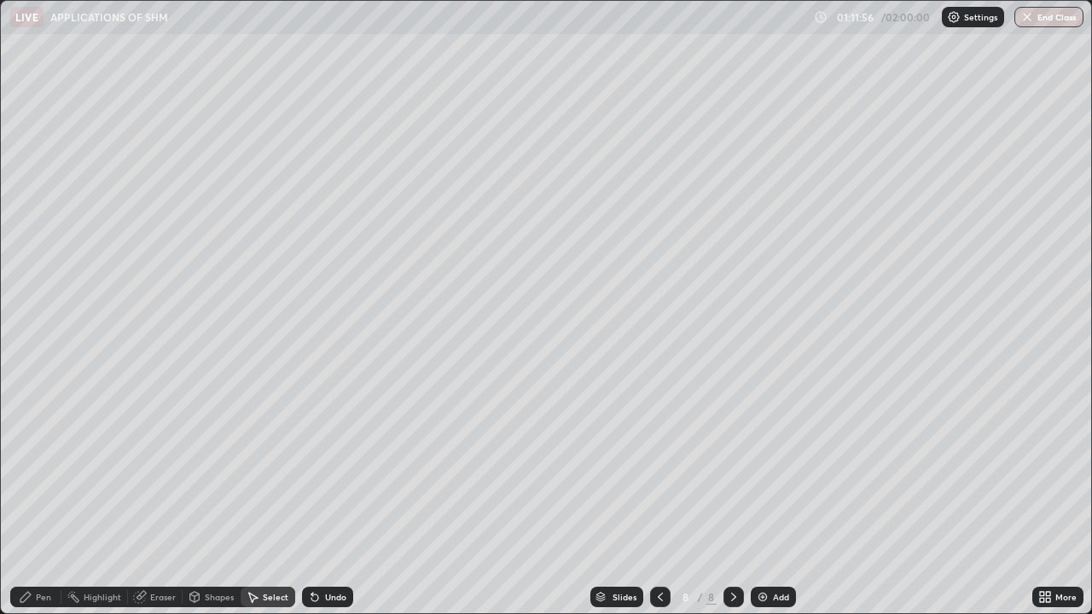
click at [46, 598] on div "Pen" at bounding box center [43, 597] width 15 height 9
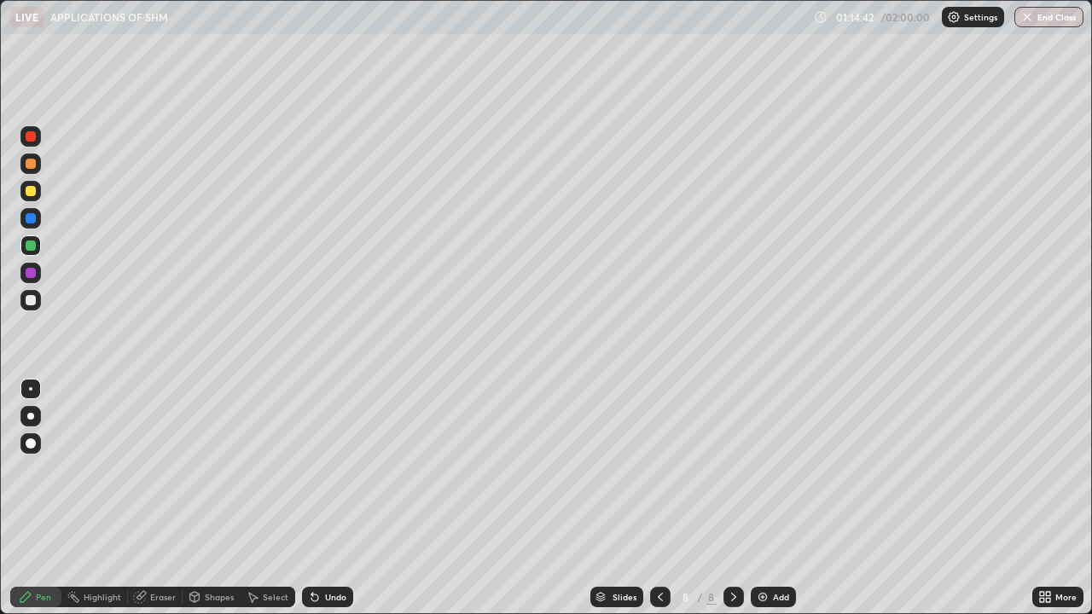
click at [765, 590] on div "Add" at bounding box center [773, 597] width 45 height 20
click at [659, 596] on icon at bounding box center [661, 597] width 14 height 14
click at [659, 593] on icon at bounding box center [661, 597] width 14 height 14
click at [742, 601] on div at bounding box center [734, 597] width 20 height 20
click at [153, 595] on div "Eraser" at bounding box center [163, 597] width 26 height 9
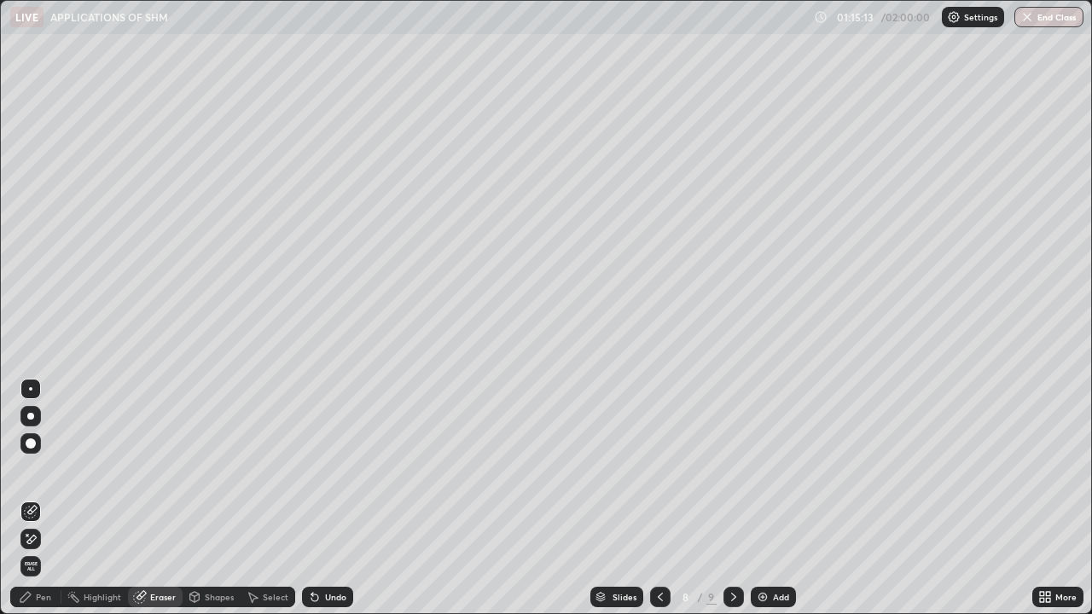
click at [39, 593] on div "Pen" at bounding box center [43, 597] width 15 height 9
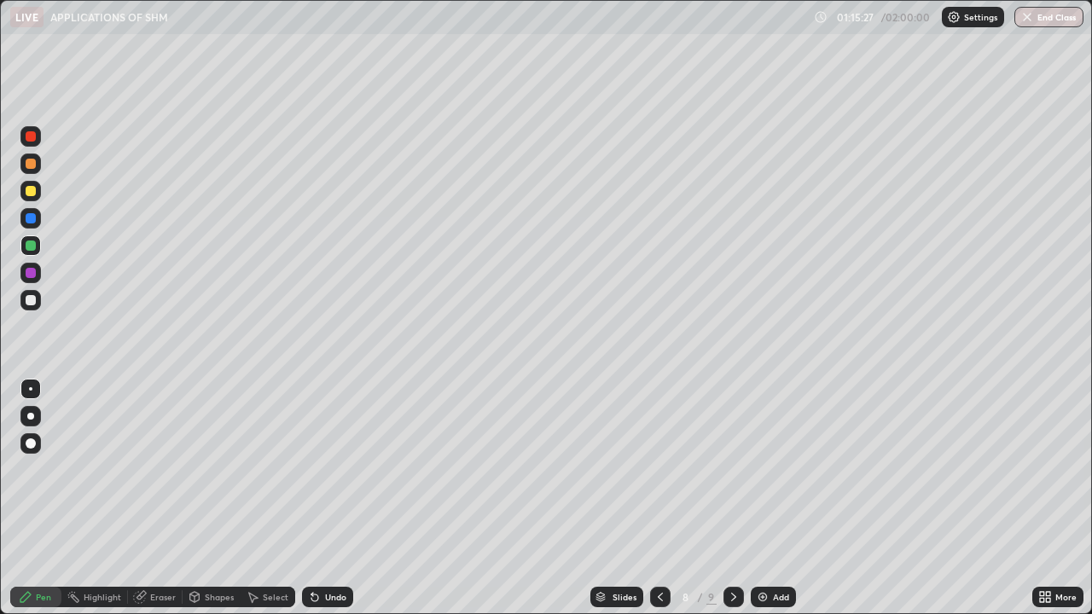
click at [732, 601] on icon at bounding box center [734, 597] width 14 height 14
click at [667, 594] on div at bounding box center [660, 597] width 20 height 20
click at [656, 595] on icon at bounding box center [661, 597] width 14 height 14
click at [724, 596] on div at bounding box center [734, 597] width 20 height 20
click at [659, 597] on icon at bounding box center [661, 597] width 14 height 14
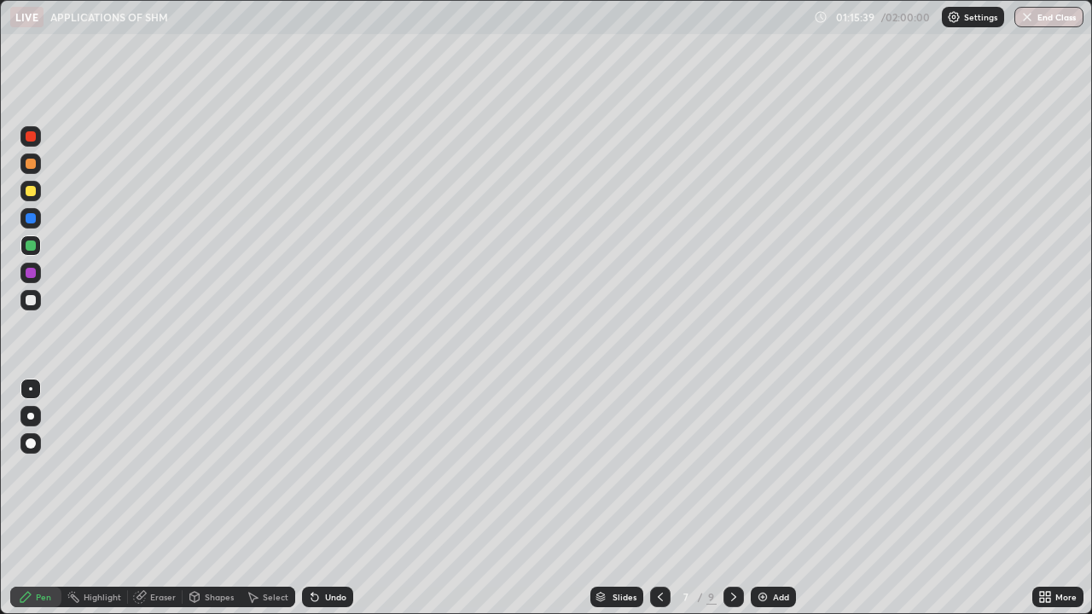
click at [730, 590] on icon at bounding box center [734, 597] width 14 height 14
click at [656, 596] on icon at bounding box center [661, 597] width 14 height 14
click at [732, 597] on icon at bounding box center [734, 597] width 14 height 14
click at [659, 596] on icon at bounding box center [660, 597] width 5 height 9
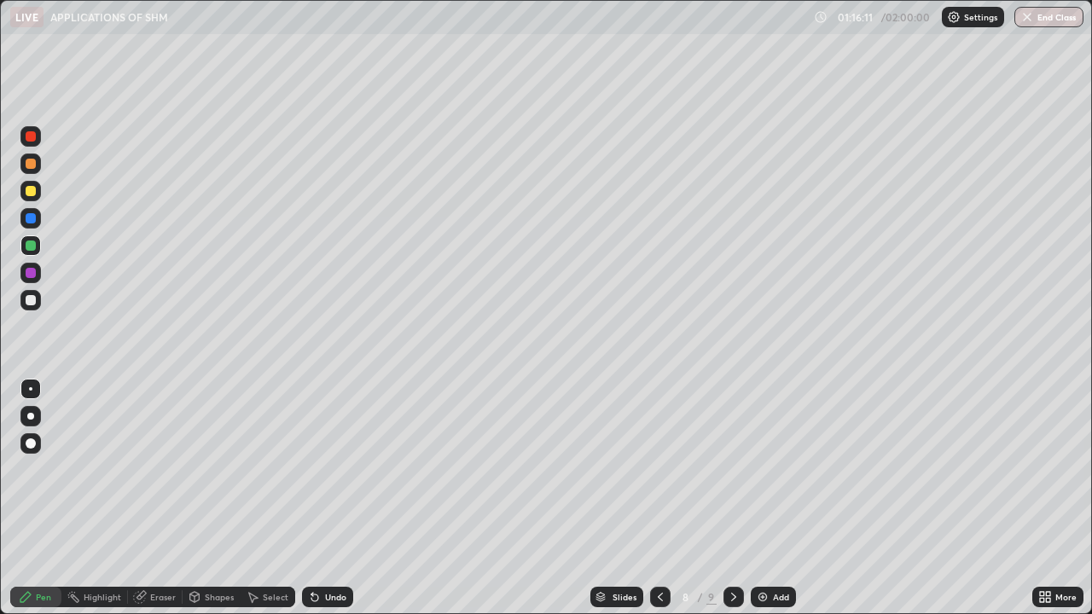
click at [659, 598] on icon at bounding box center [661, 597] width 14 height 14
click at [731, 600] on icon at bounding box center [733, 597] width 5 height 9
click at [660, 596] on icon at bounding box center [661, 597] width 14 height 14
click at [732, 594] on icon at bounding box center [734, 597] width 14 height 14
